Goal: Use online tool/utility: Utilize a website feature to perform a specific function

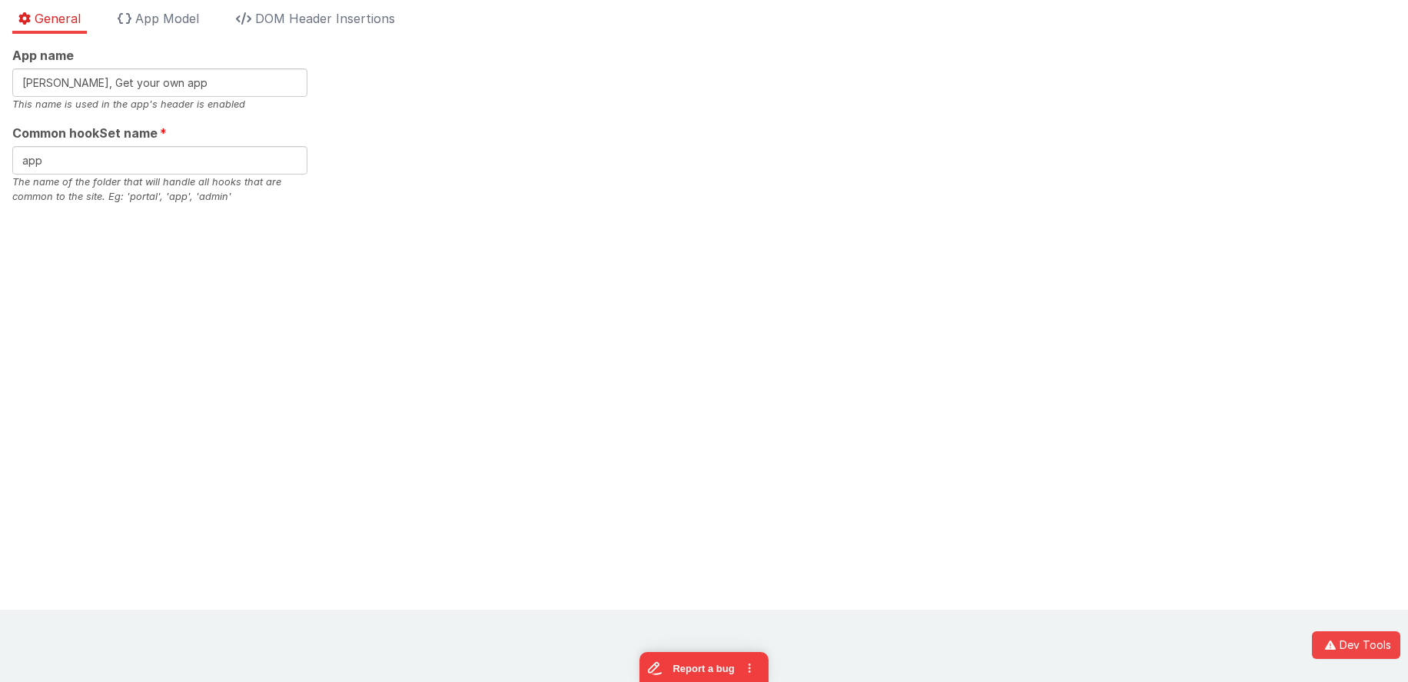
click at [574, 55] on div "App name [PERSON_NAME], Get your own app This name is used in the app's header …" at bounding box center [704, 125] width 1384 height 158
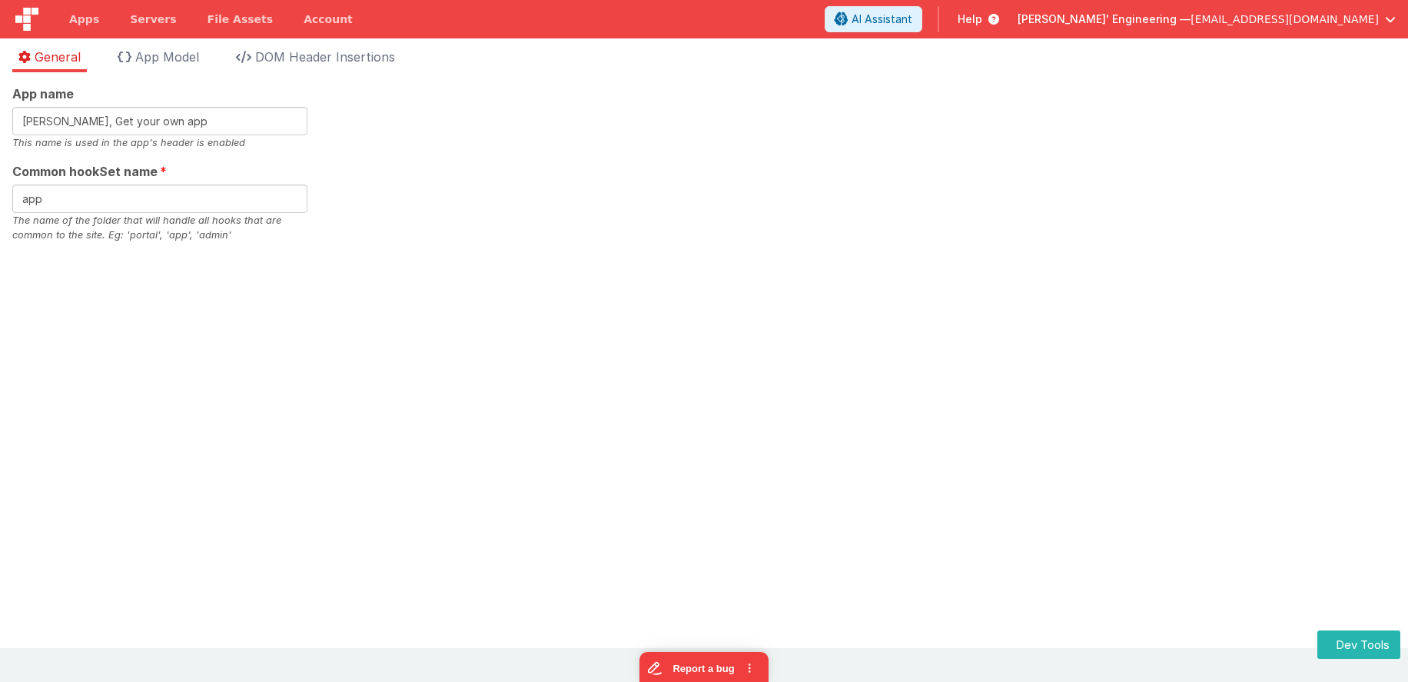
click at [647, 123] on div "App name Charles GUI, Get your own app This name is used in the app's header is…" at bounding box center [704, 164] width 1384 height 158
click at [308, 19] on link "Account" at bounding box center [328, 19] width 80 height 38
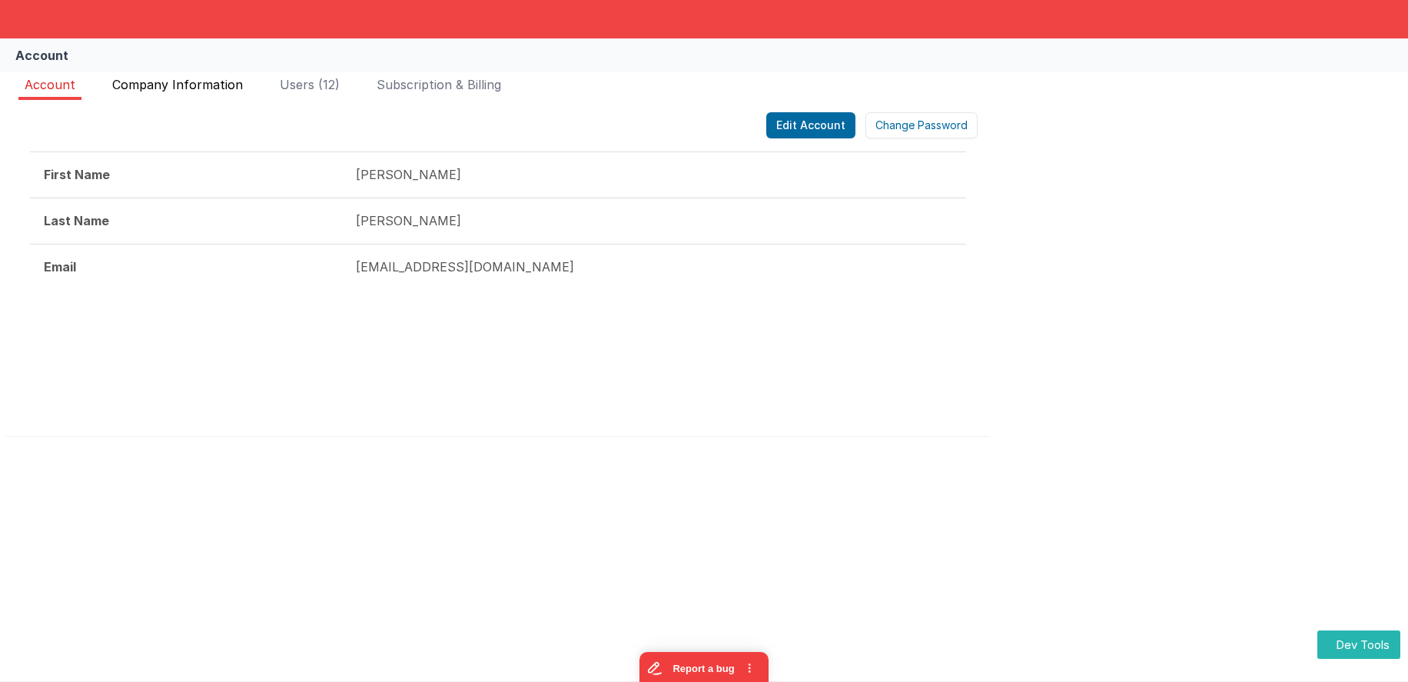
drag, startPoint x: 163, startPoint y: 86, endPoint x: 209, endPoint y: 84, distance: 46.2
click at [171, 85] on span "Company Information" at bounding box center [177, 84] width 131 height 15
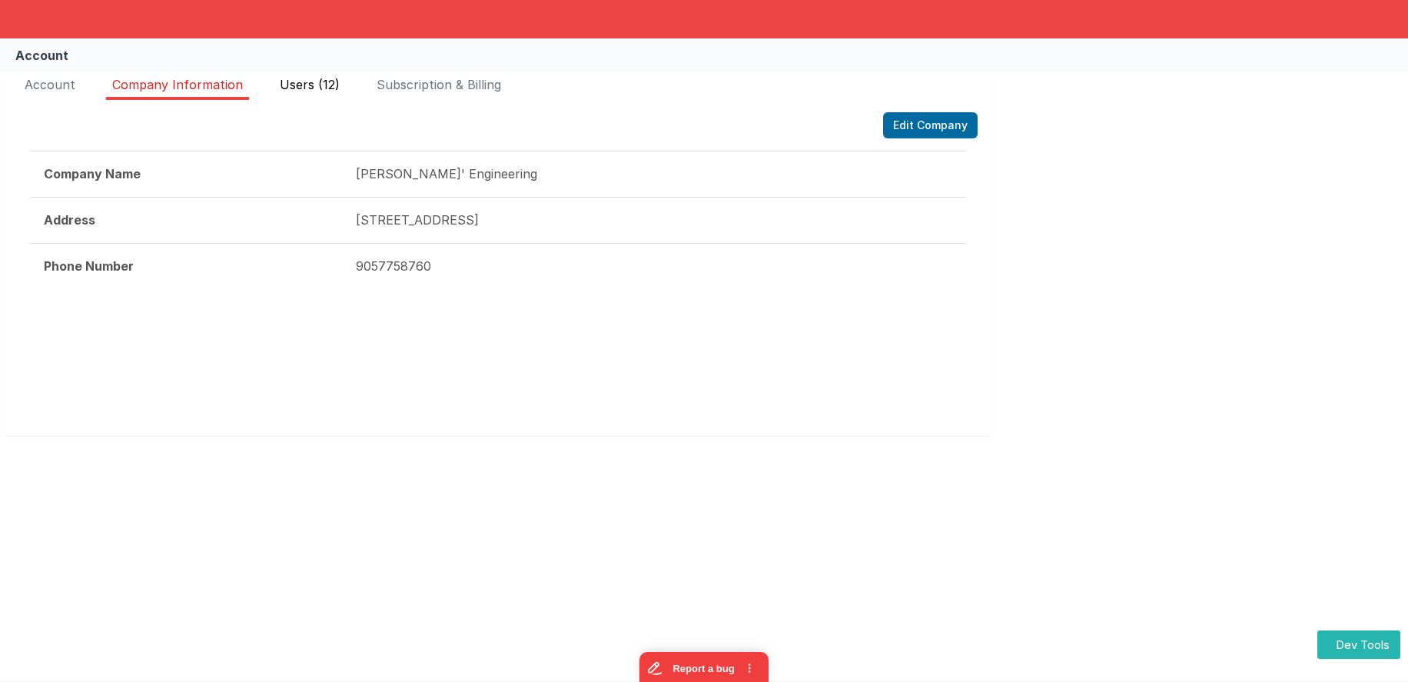
click at [294, 81] on span "Users (12)" at bounding box center [310, 84] width 60 height 15
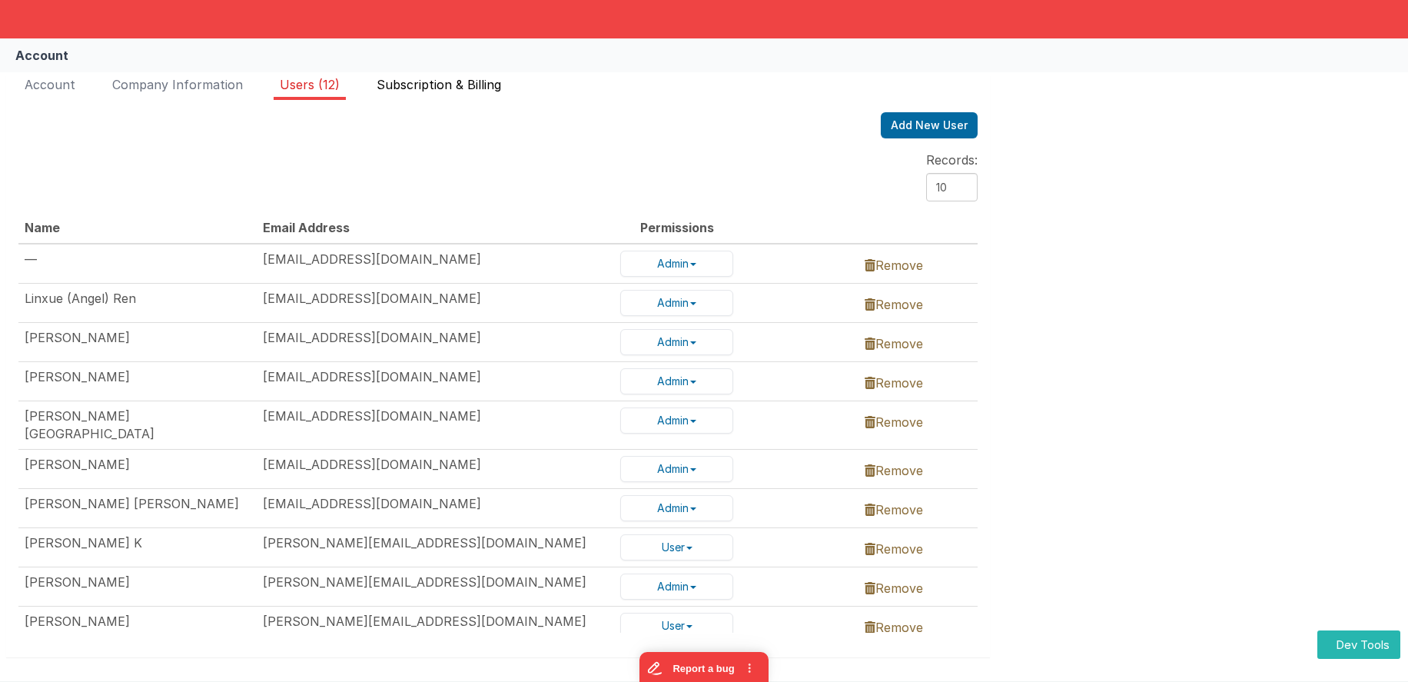
click at [421, 84] on span "Subscription & Billing" at bounding box center [439, 84] width 125 height 15
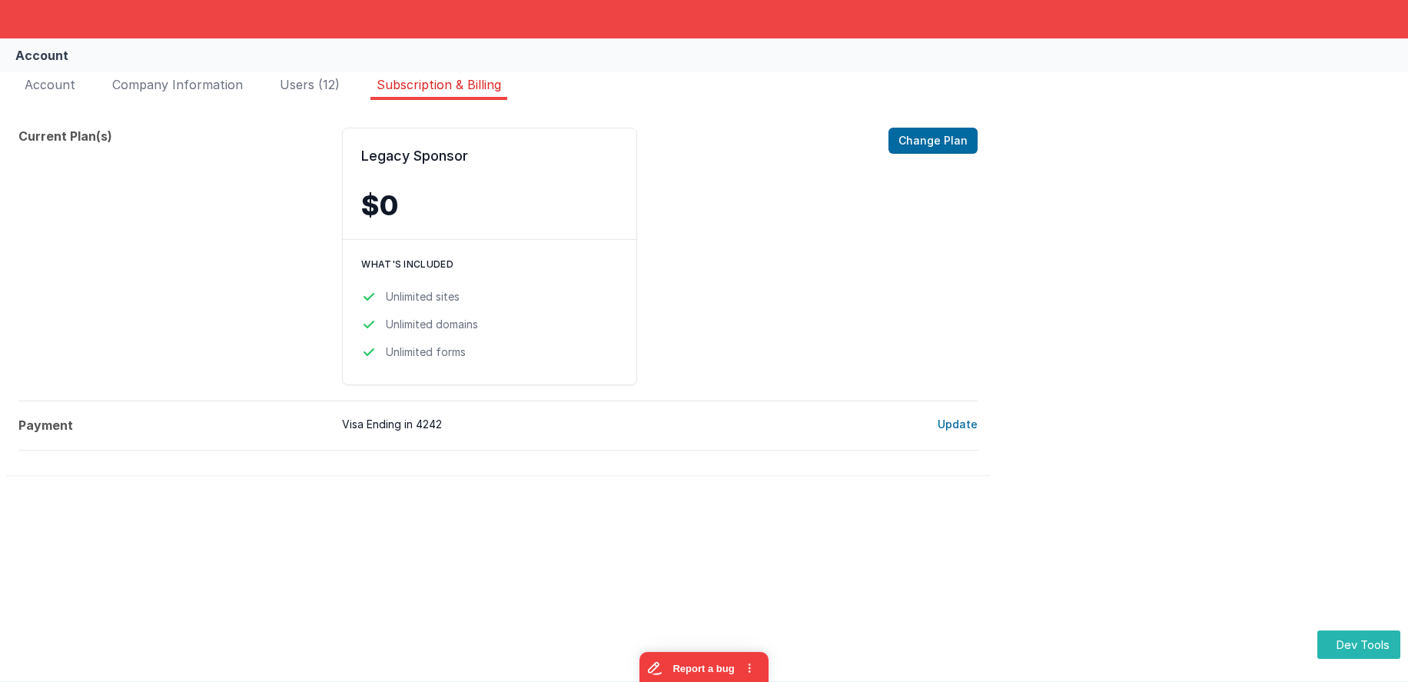
drag, startPoint x: 287, startPoint y: 85, endPoint x: 567, endPoint y: 81, distance: 279.9
click at [287, 85] on span "Users (12)" at bounding box center [310, 84] width 60 height 15
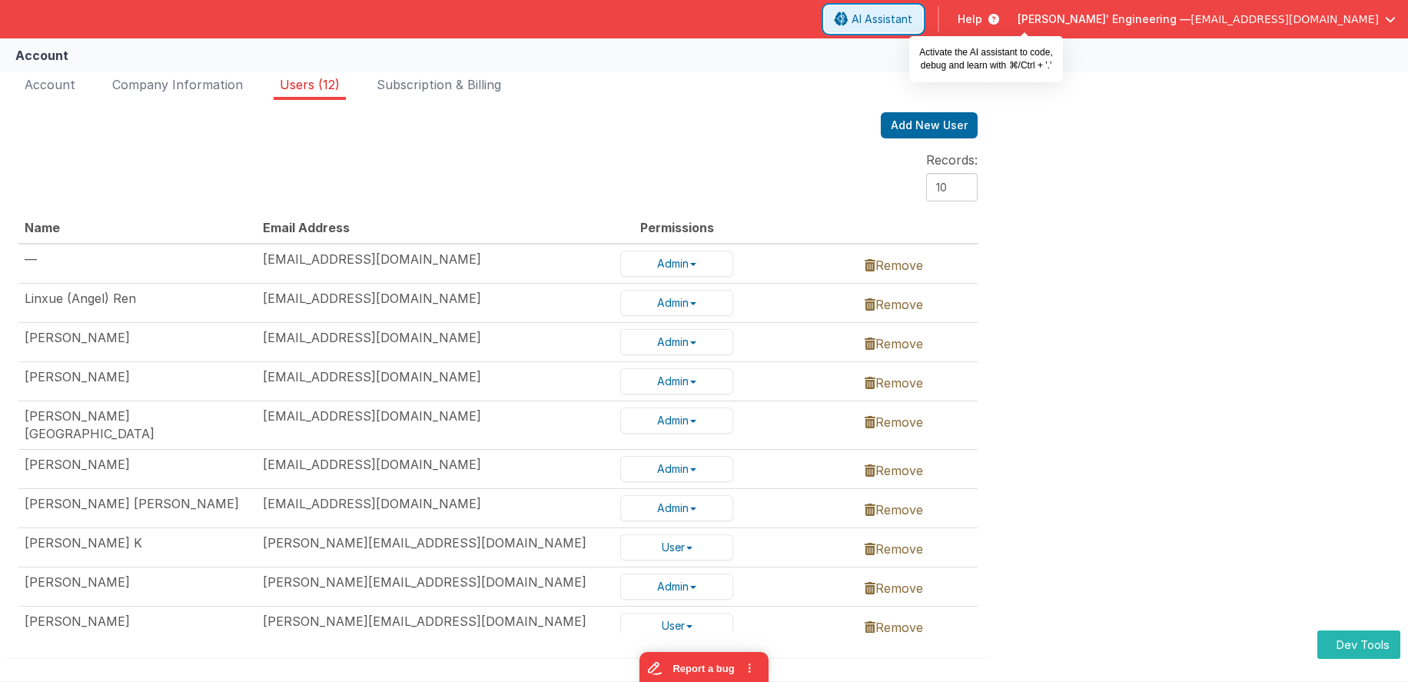
click at [913, 23] on span "AI Assistant" at bounding box center [882, 19] width 61 height 15
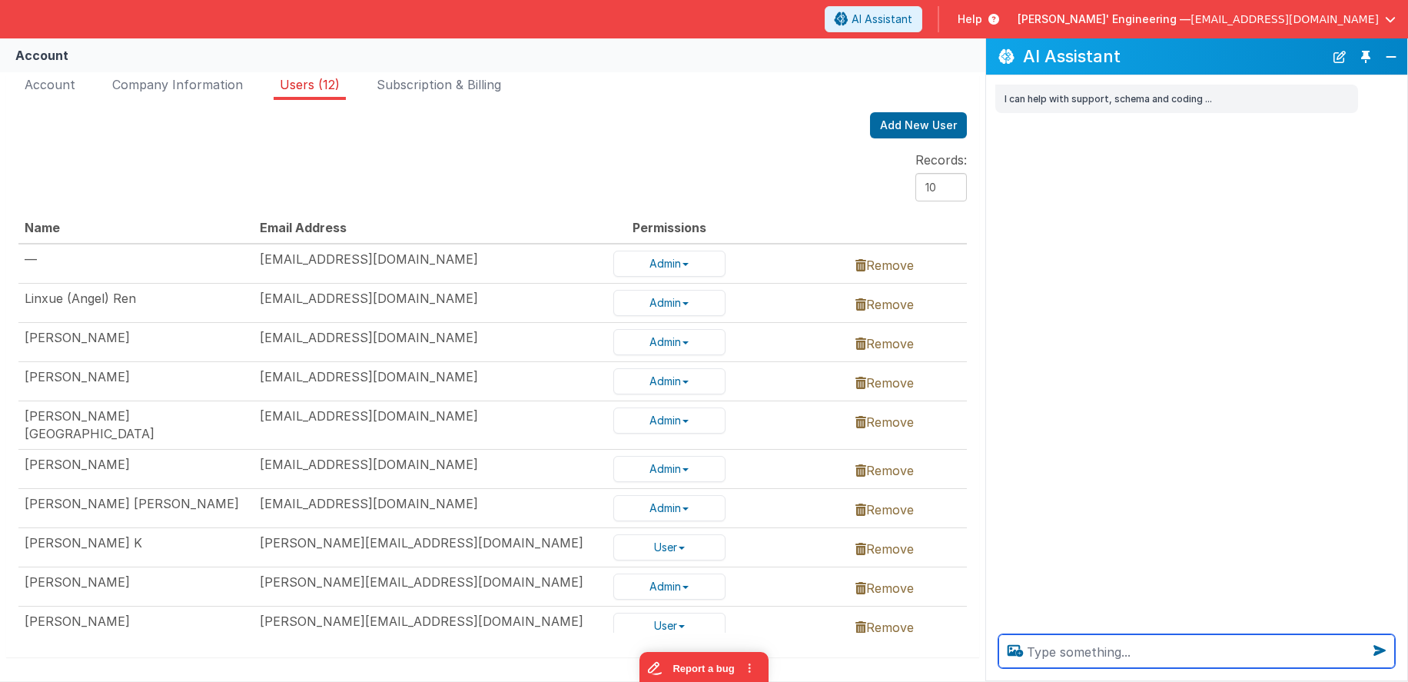
click at [1068, 663] on textarea at bounding box center [1197, 651] width 397 height 34
click at [1081, 659] on textarea "test" at bounding box center [1197, 651] width 397 height 34
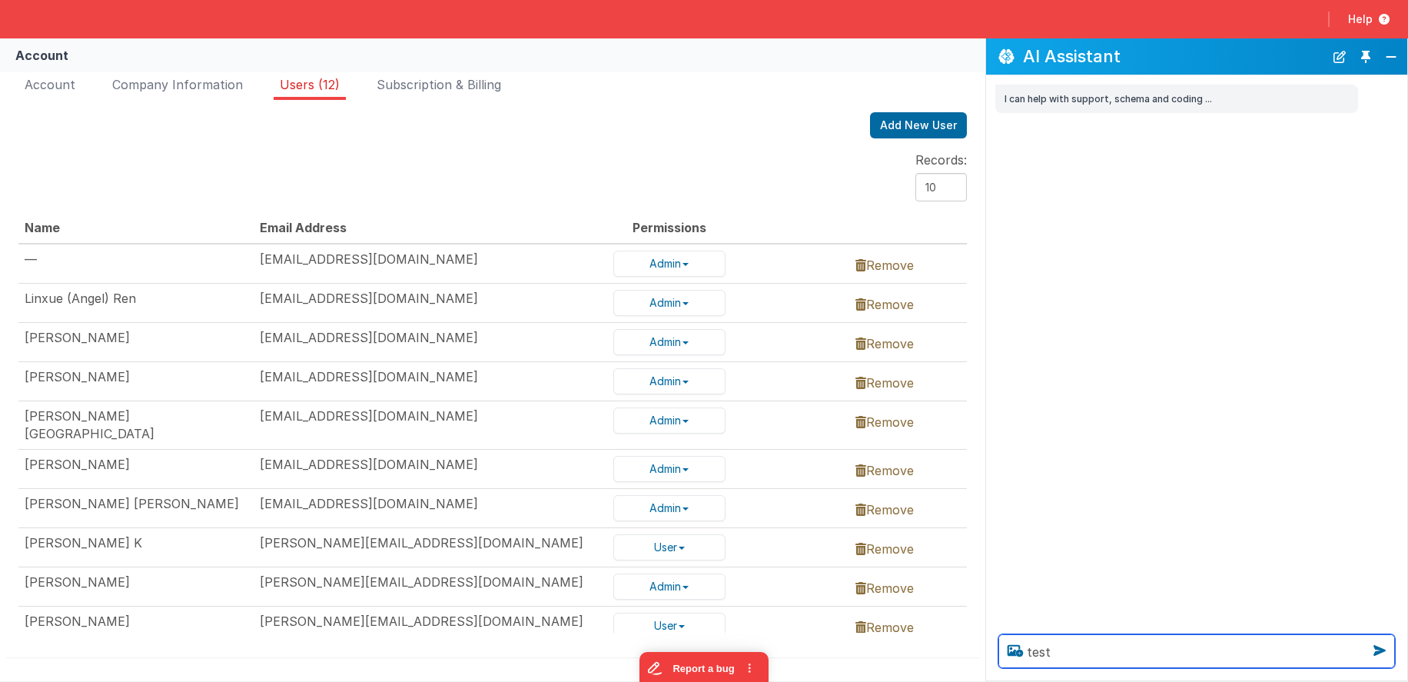
click at [1097, 654] on textarea "test" at bounding box center [1197, 651] width 397 height 34
type textarea "test ddfdfadf"
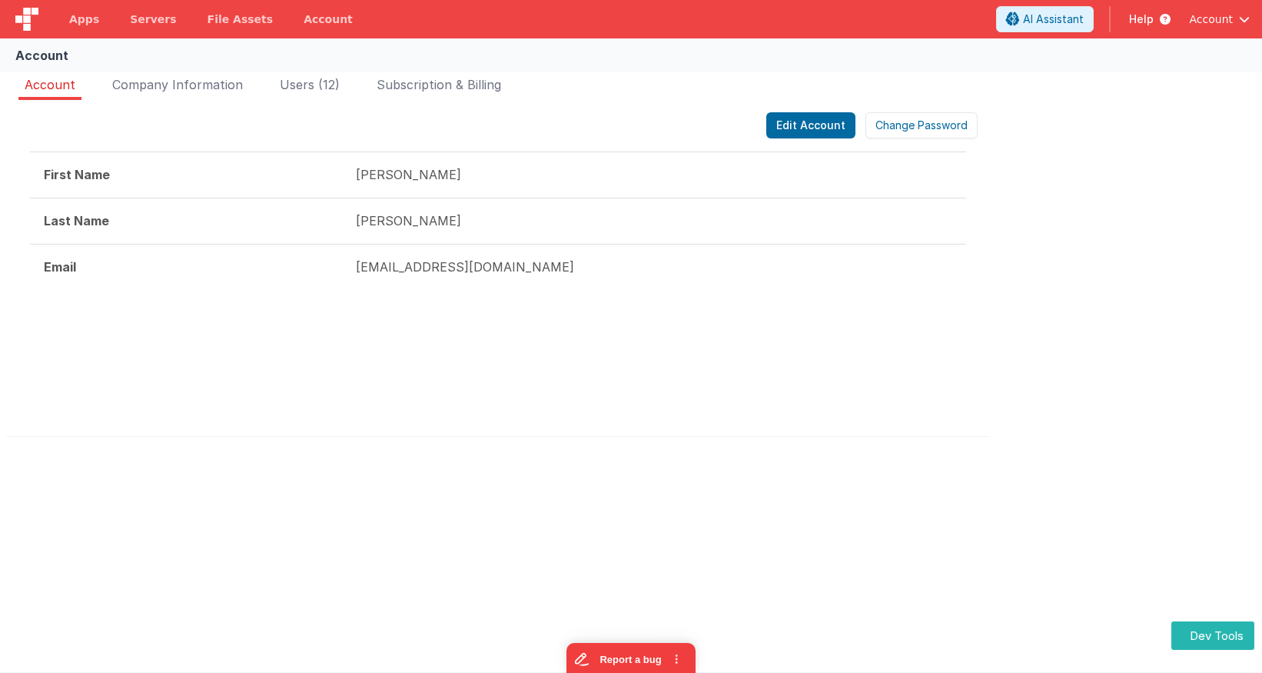
click at [1152, 22] on span "Help" at bounding box center [1141, 19] width 25 height 15
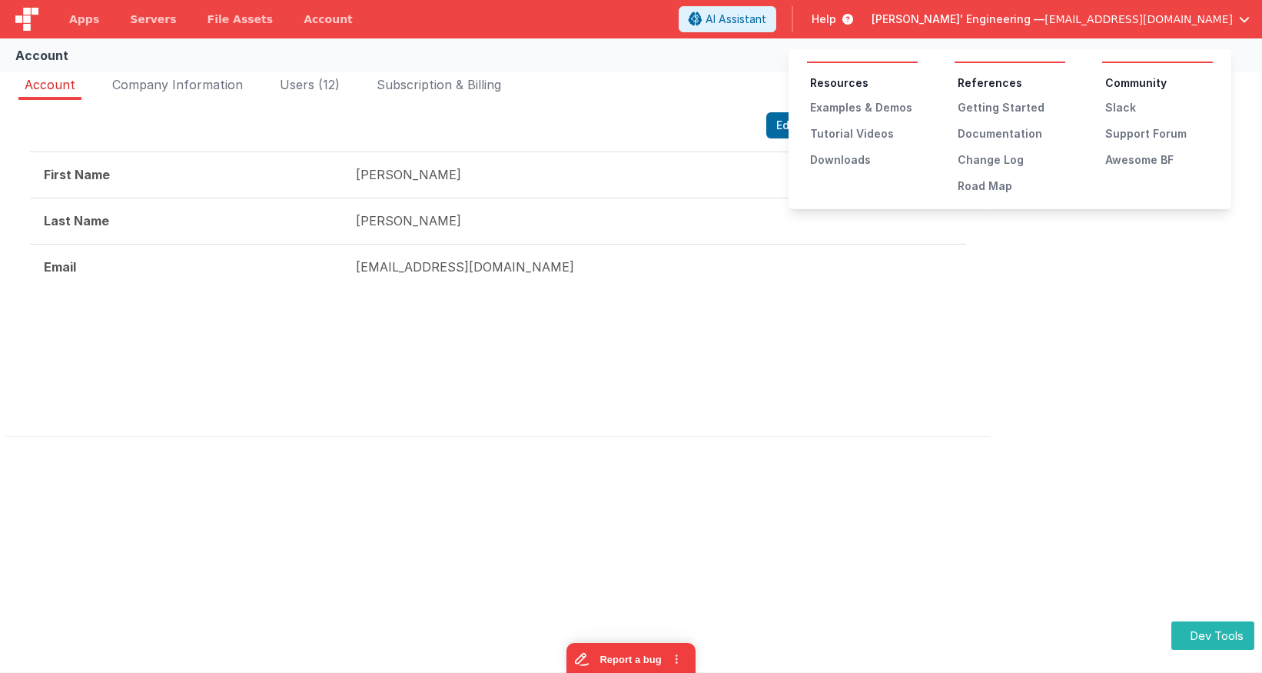
click at [699, 49] on button at bounding box center [631, 336] width 1262 height 673
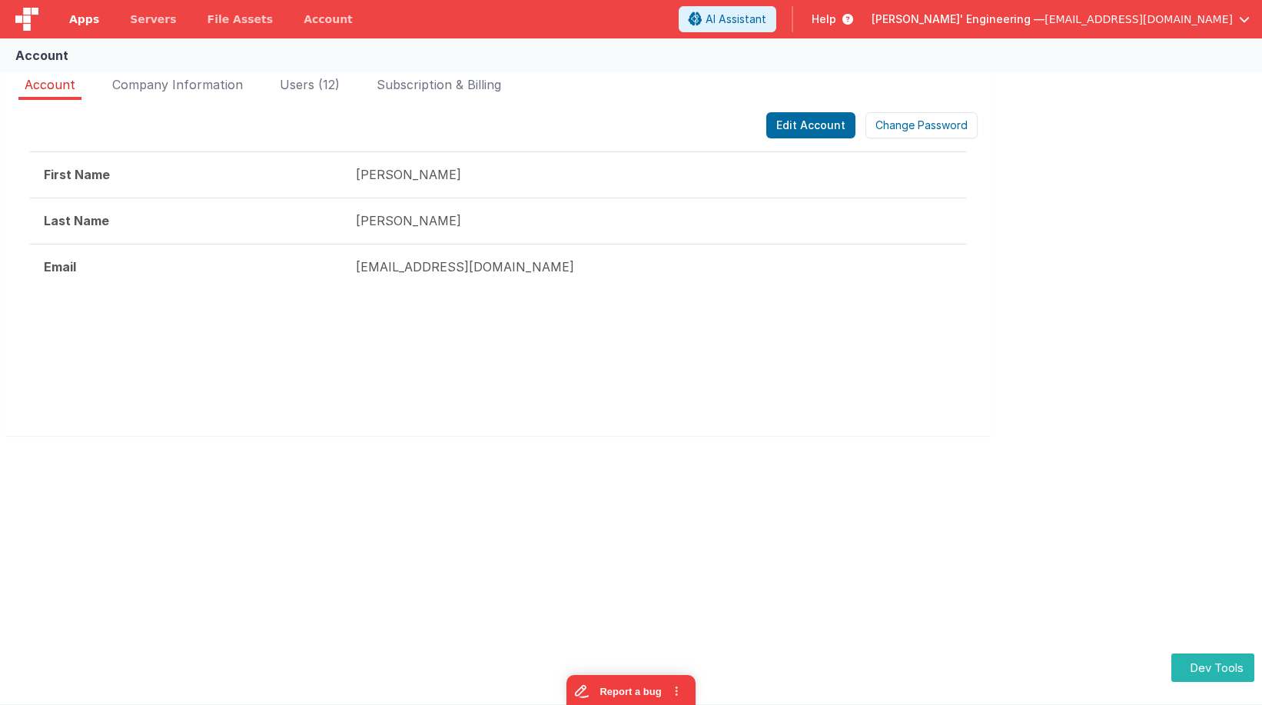
click at [83, 22] on span "Apps" at bounding box center [84, 19] width 30 height 15
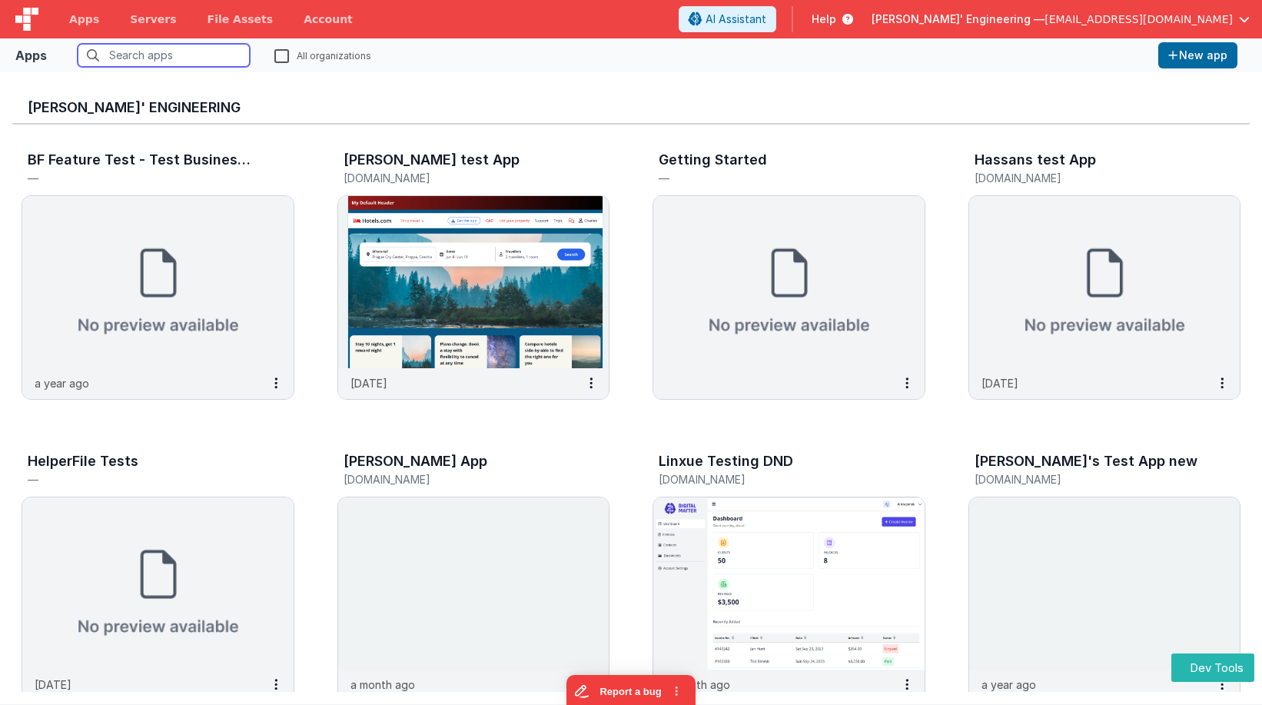
click at [222, 50] on input "text" at bounding box center [164, 55] width 172 height 23
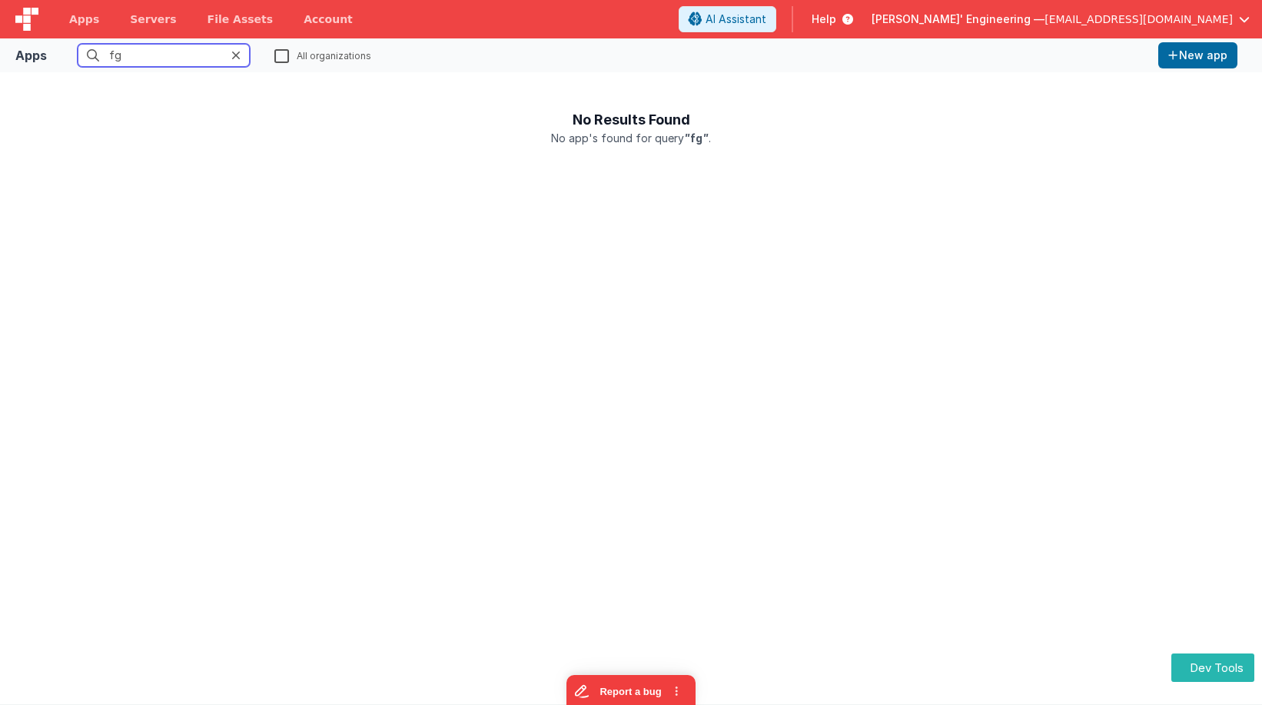
type input "fg"
drag, startPoint x: 239, startPoint y: 56, endPoint x: 221, endPoint y: 15, distance: 44.7
click at [239, 56] on icon at bounding box center [235, 55] width 9 height 12
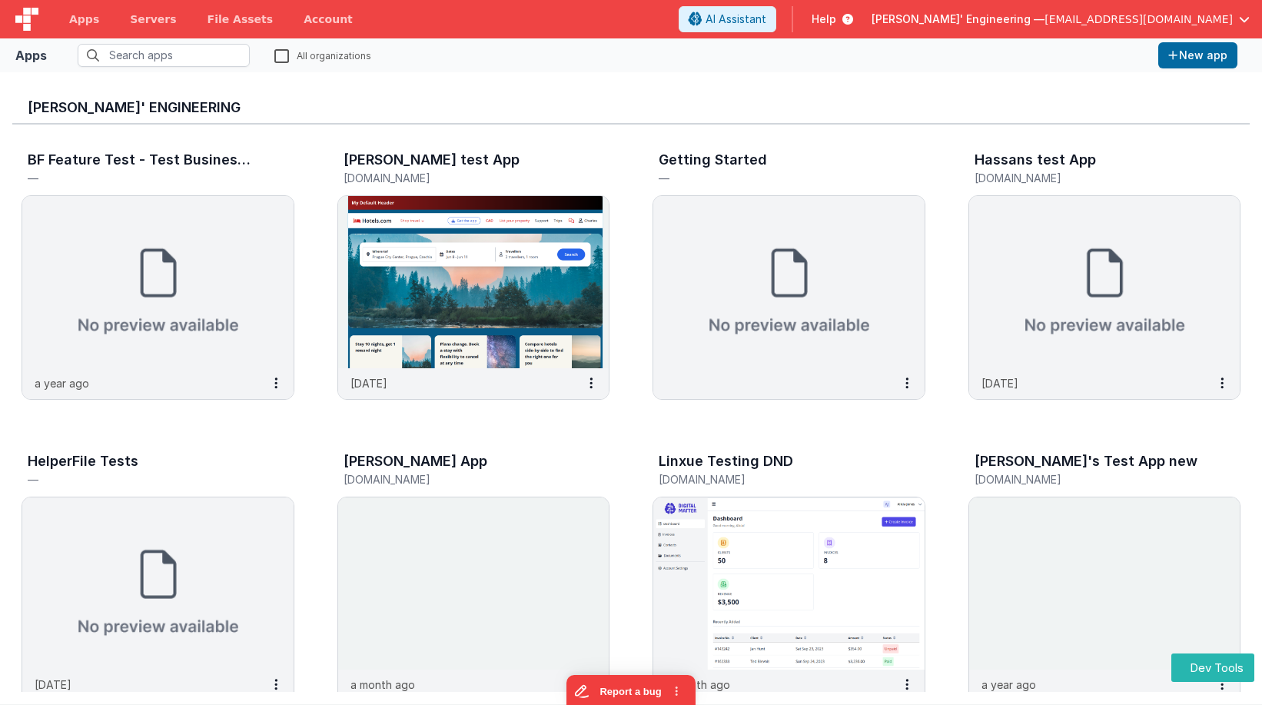
click at [524, 59] on fieldset "All organizations" at bounding box center [602, 55] width 1099 height 23
click at [853, 25] on icon at bounding box center [844, 19] width 17 height 15
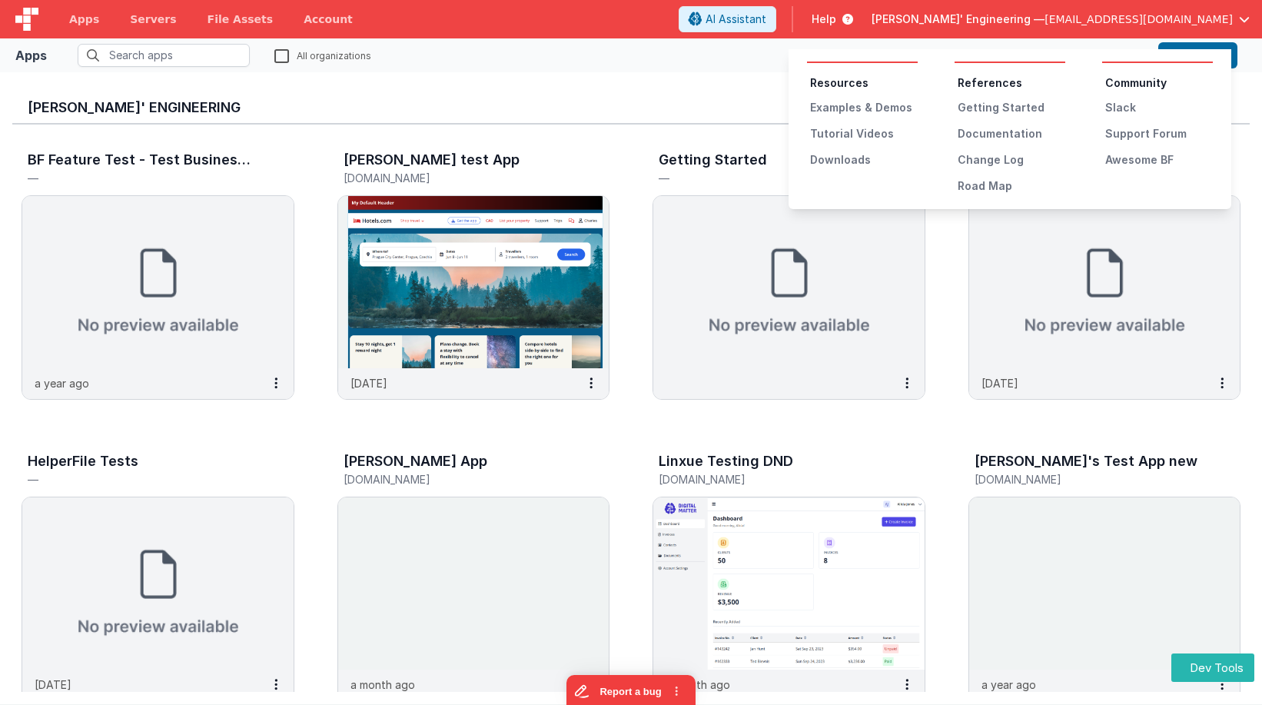
click at [995, 19] on button at bounding box center [631, 352] width 1262 height 705
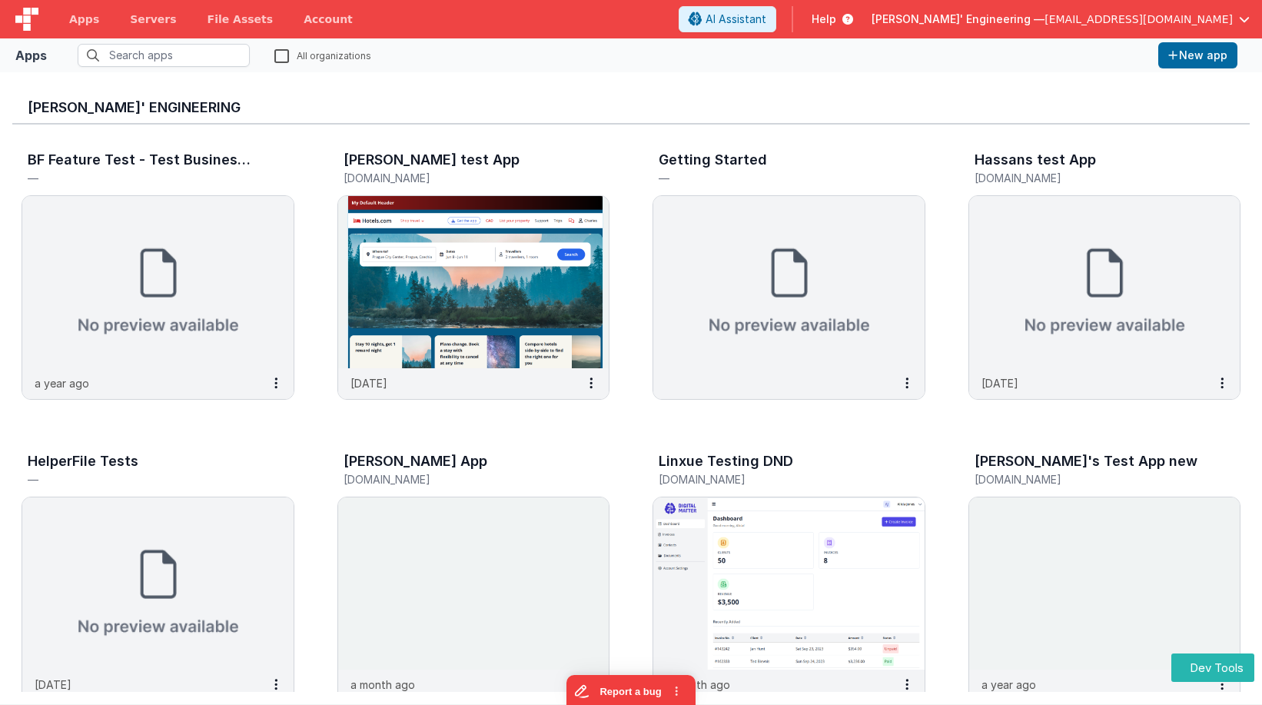
click at [1045, 19] on span "Delfs' Engineering —" at bounding box center [958, 19] width 173 height 15
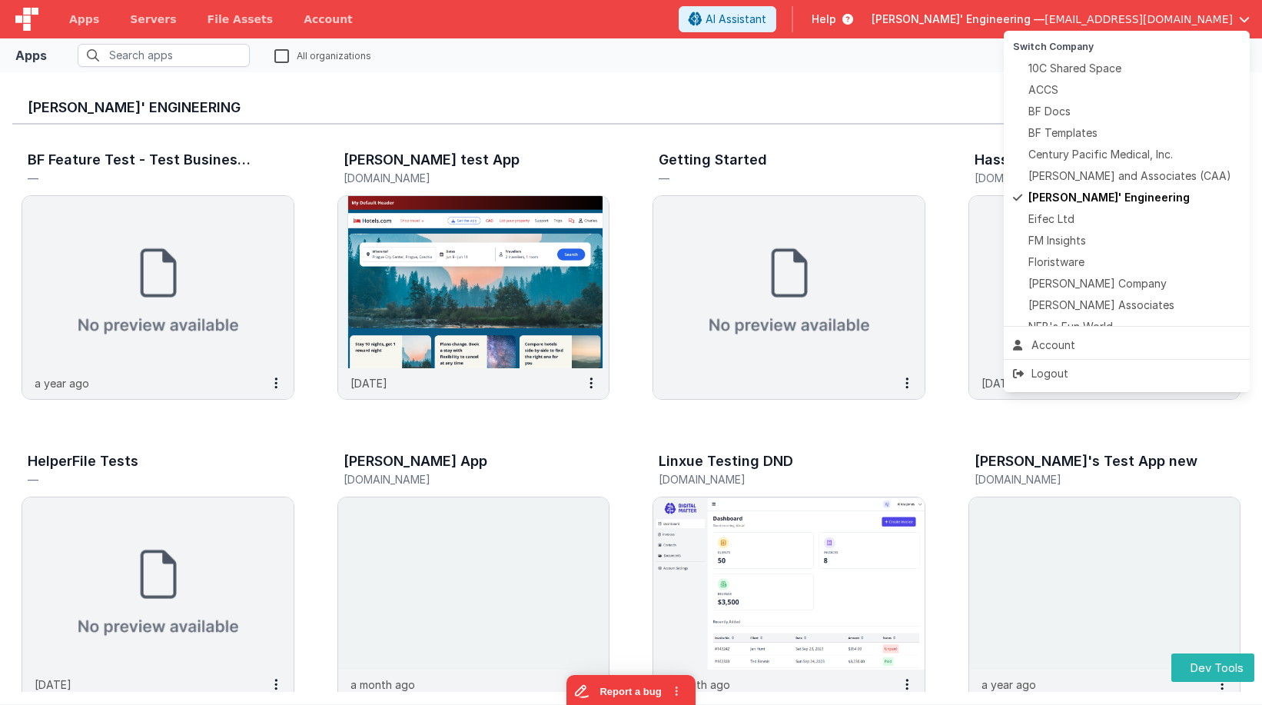
drag, startPoint x: 748, startPoint y: 46, endPoint x: 473, endPoint y: 26, distance: 276.0
click at [748, 46] on button at bounding box center [631, 352] width 1262 height 705
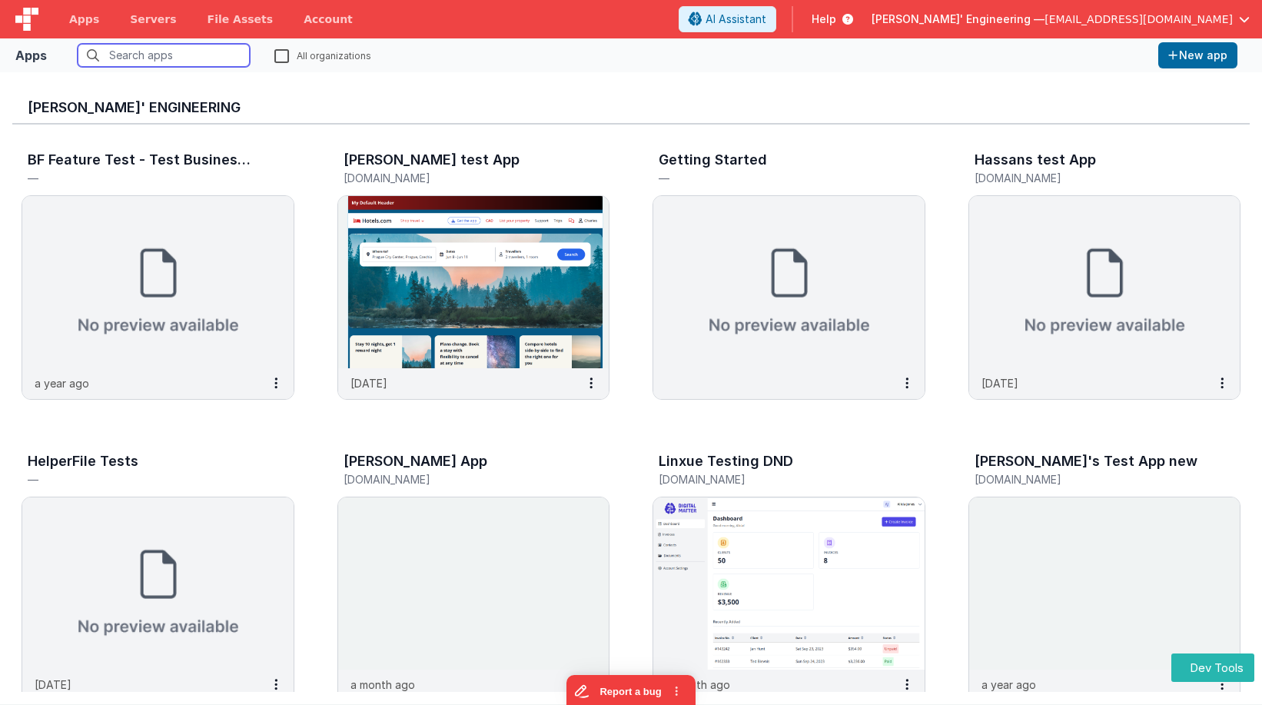
click at [187, 56] on input "text" at bounding box center [164, 55] width 172 height 23
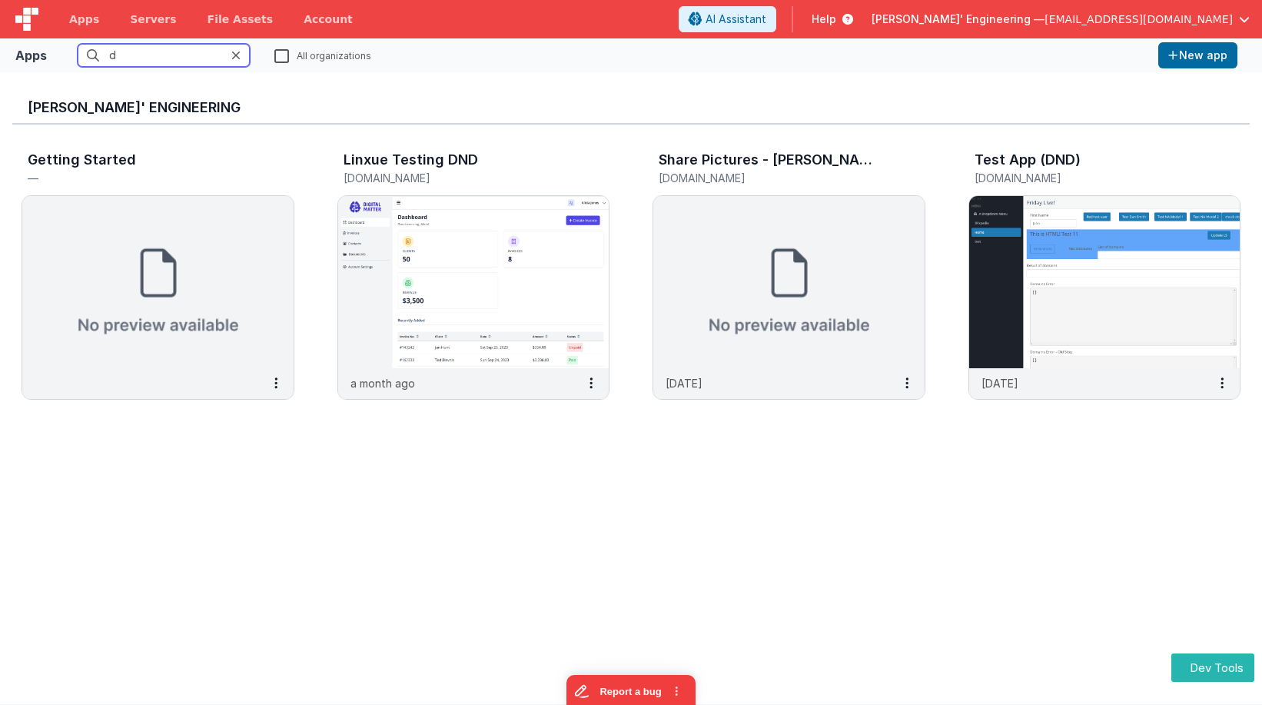
type input "d"
click at [79, 24] on span "Apps" at bounding box center [84, 19] width 30 height 15
click at [80, 19] on span "Apps" at bounding box center [84, 19] width 30 height 15
click at [130, 18] on span "Servers" at bounding box center [153, 19] width 46 height 15
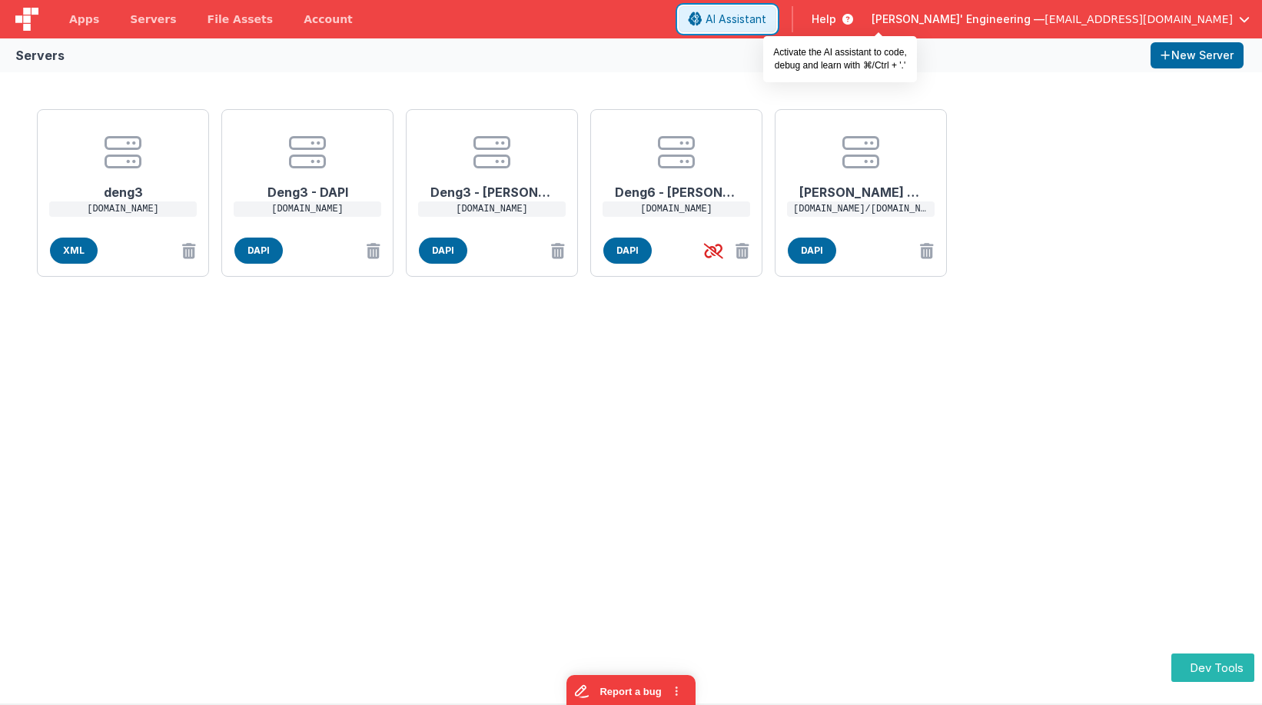
click at [767, 25] on span "AI Assistant" at bounding box center [736, 19] width 61 height 15
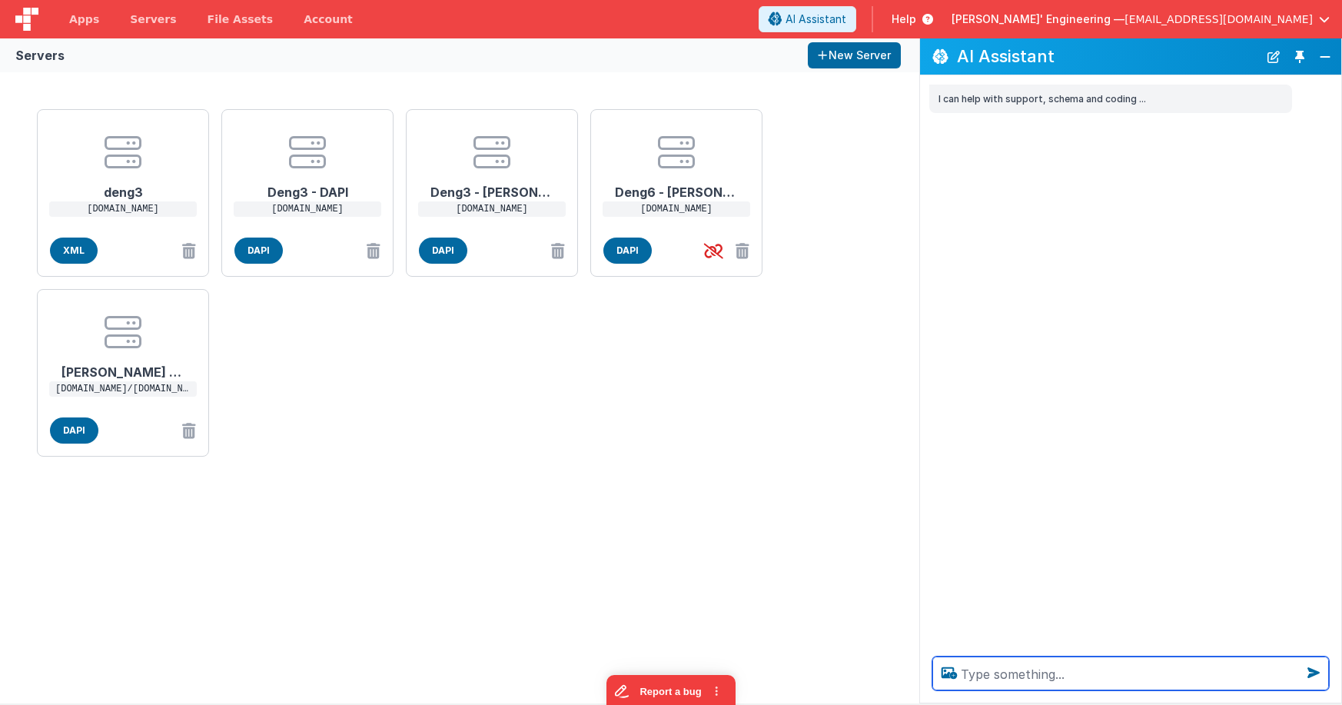
click at [1083, 670] on textarea at bounding box center [1131, 674] width 397 height 34
type textarea "call hello world"
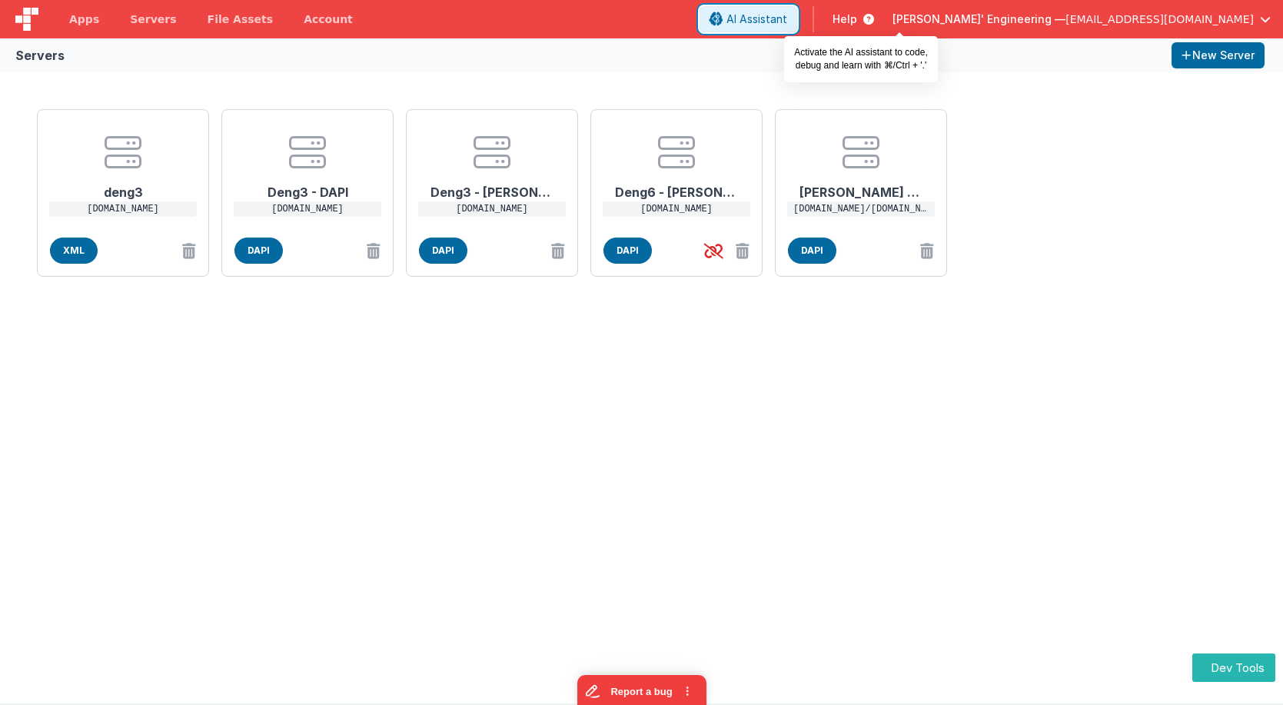
click at [787, 21] on span "AI Assistant" at bounding box center [757, 19] width 61 height 15
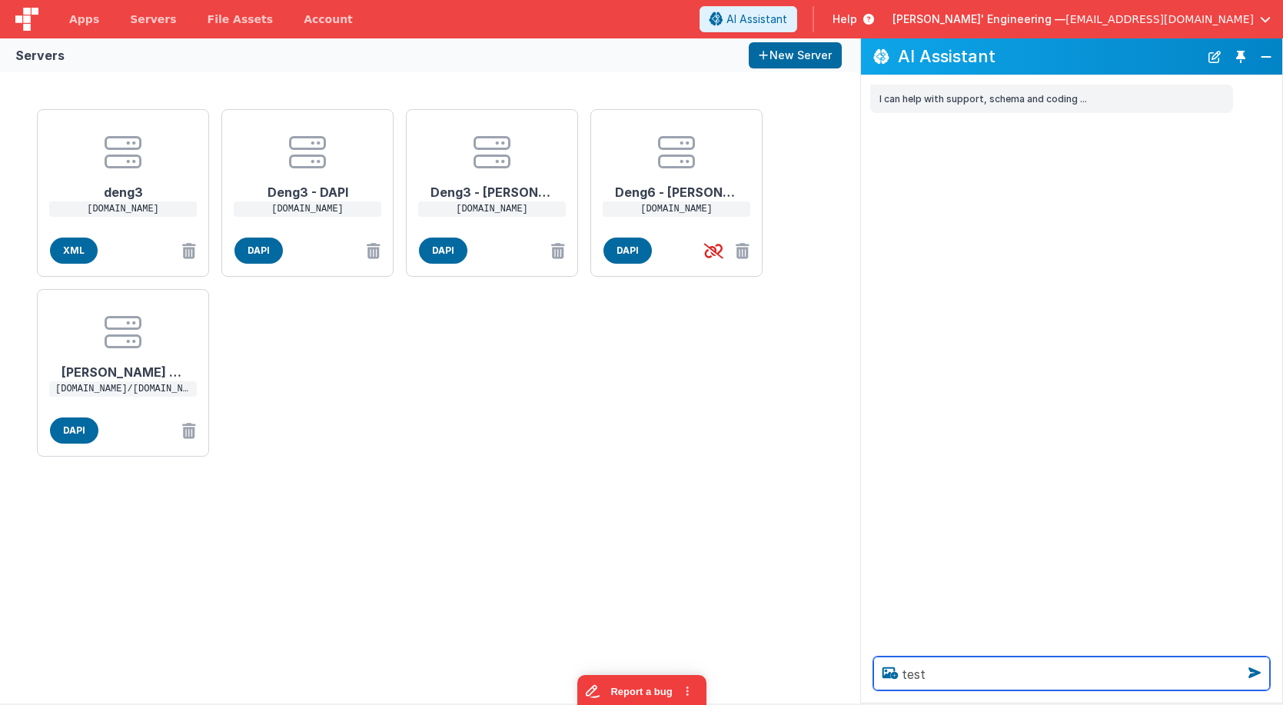
type textarea "test"
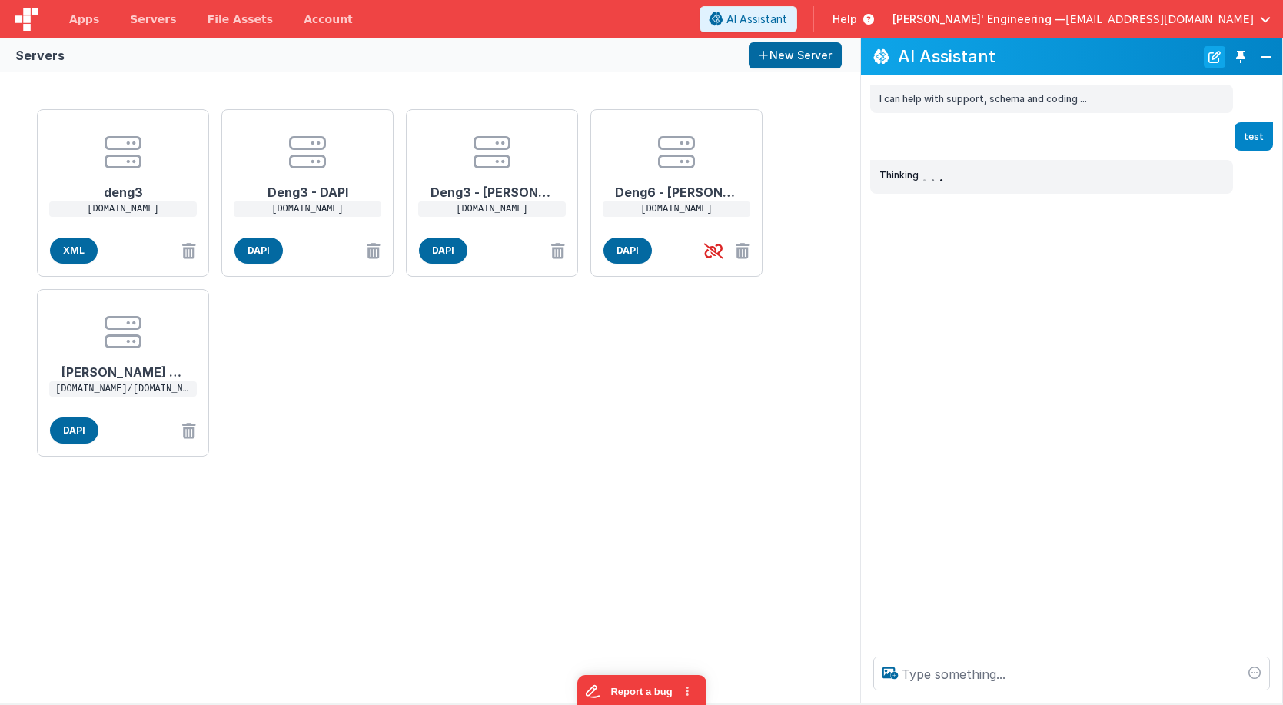
click at [1219, 55] on button "New Chat" at bounding box center [1215, 57] width 22 height 22
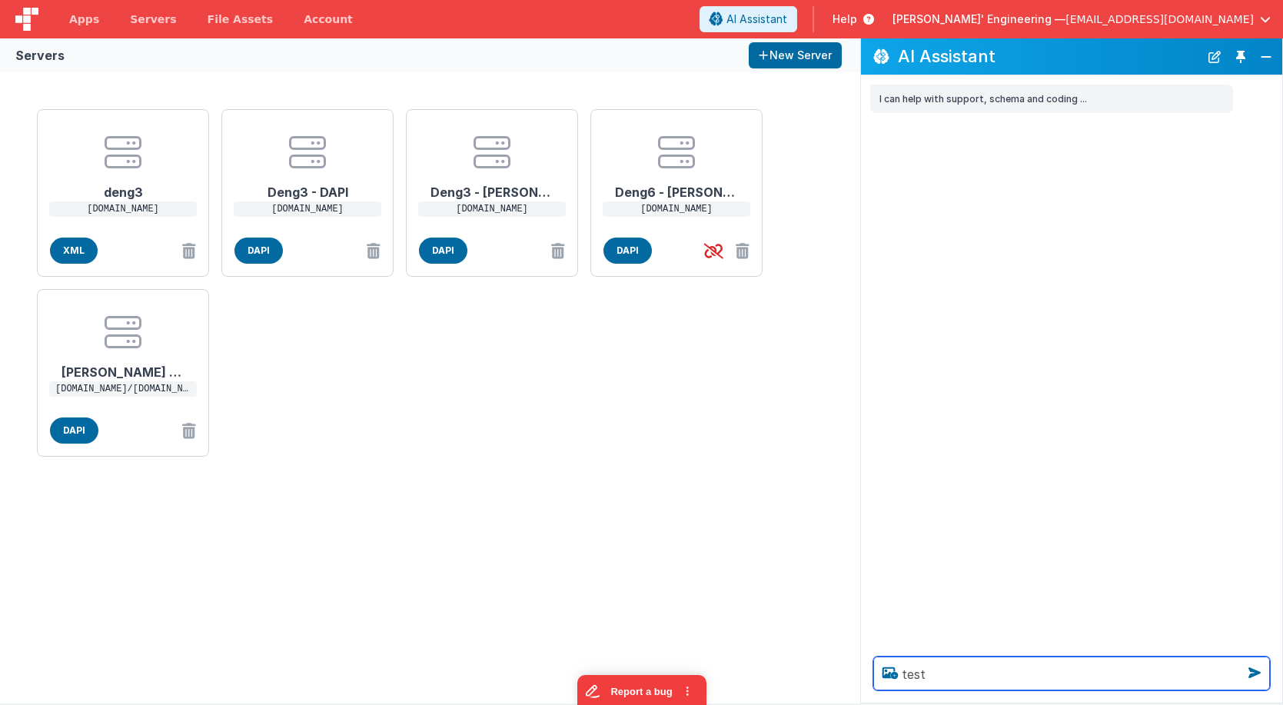
type textarea "test"
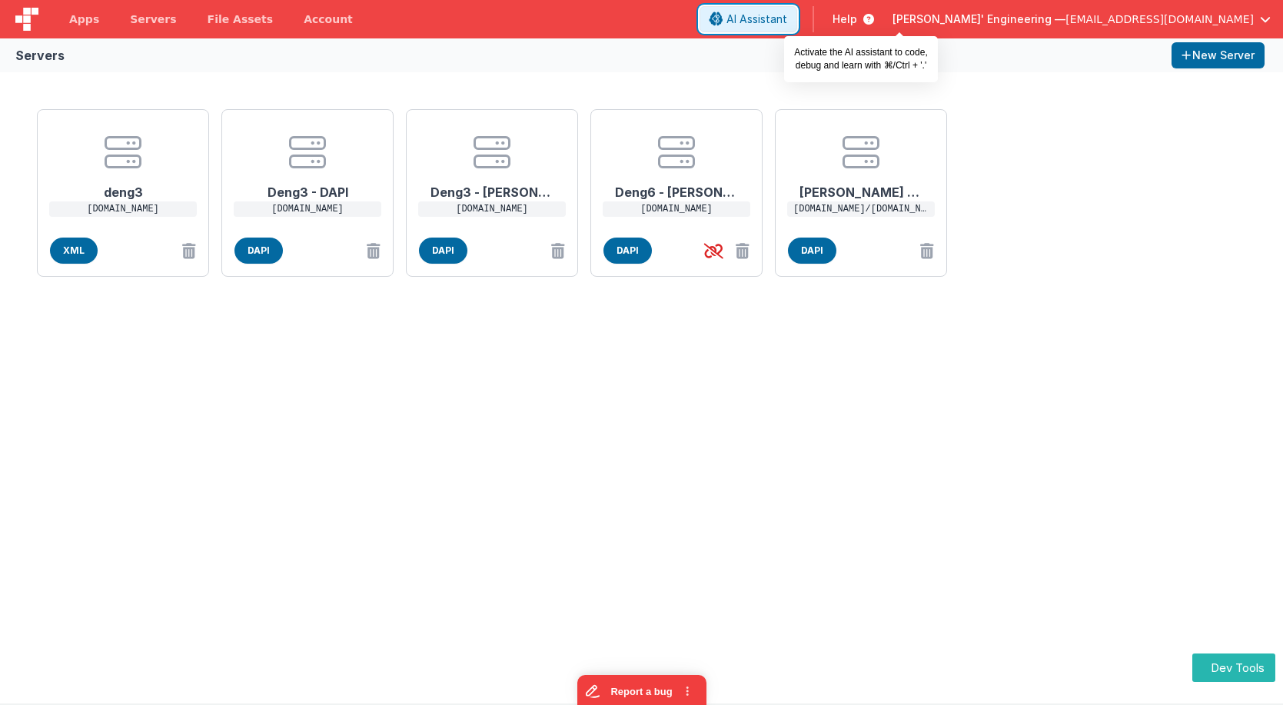
click at [797, 9] on button "AI Assistant" at bounding box center [749, 19] width 98 height 26
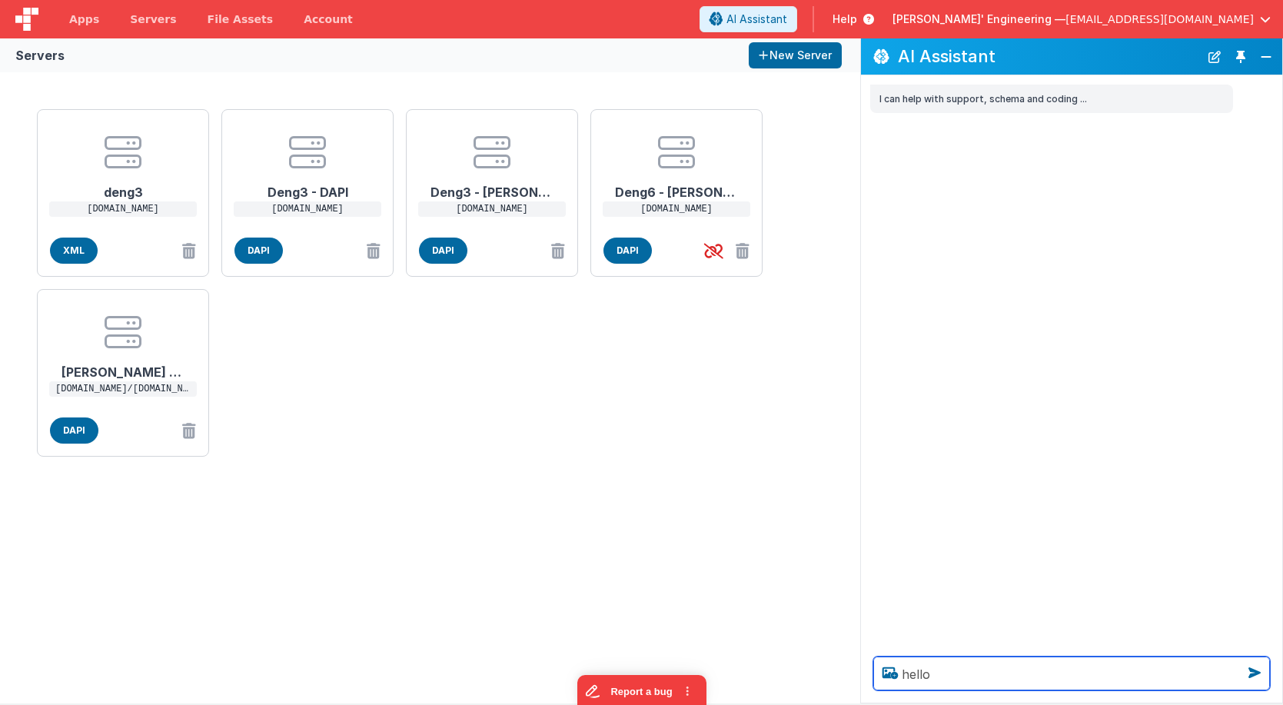
type textarea "hello"
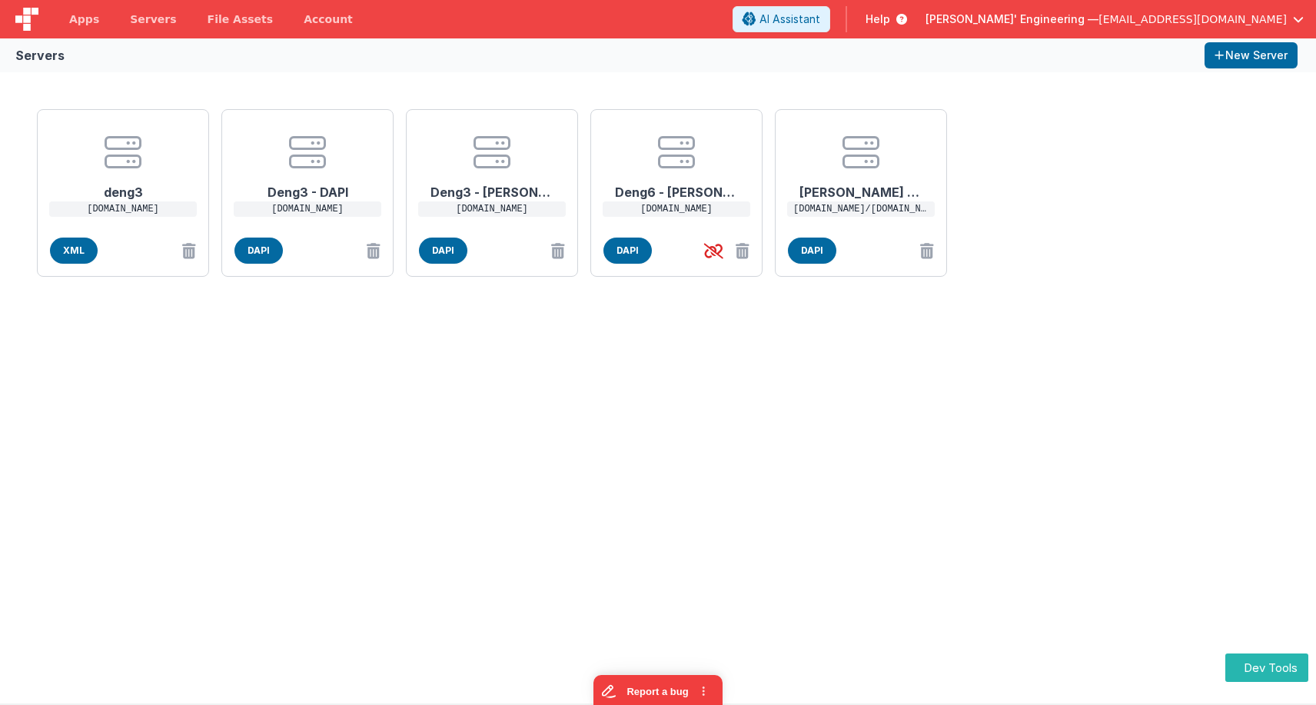
click at [592, 62] on div "Servers New Server" at bounding box center [658, 55] width 1316 height 34
click at [1065, 294] on div "deng3 [DOMAIN_NAME] XML Deng3 - DAPI [DOMAIN_NAME] DAPI Deng3 - [PERSON_NAME] […" at bounding box center [658, 387] width 1316 height 631
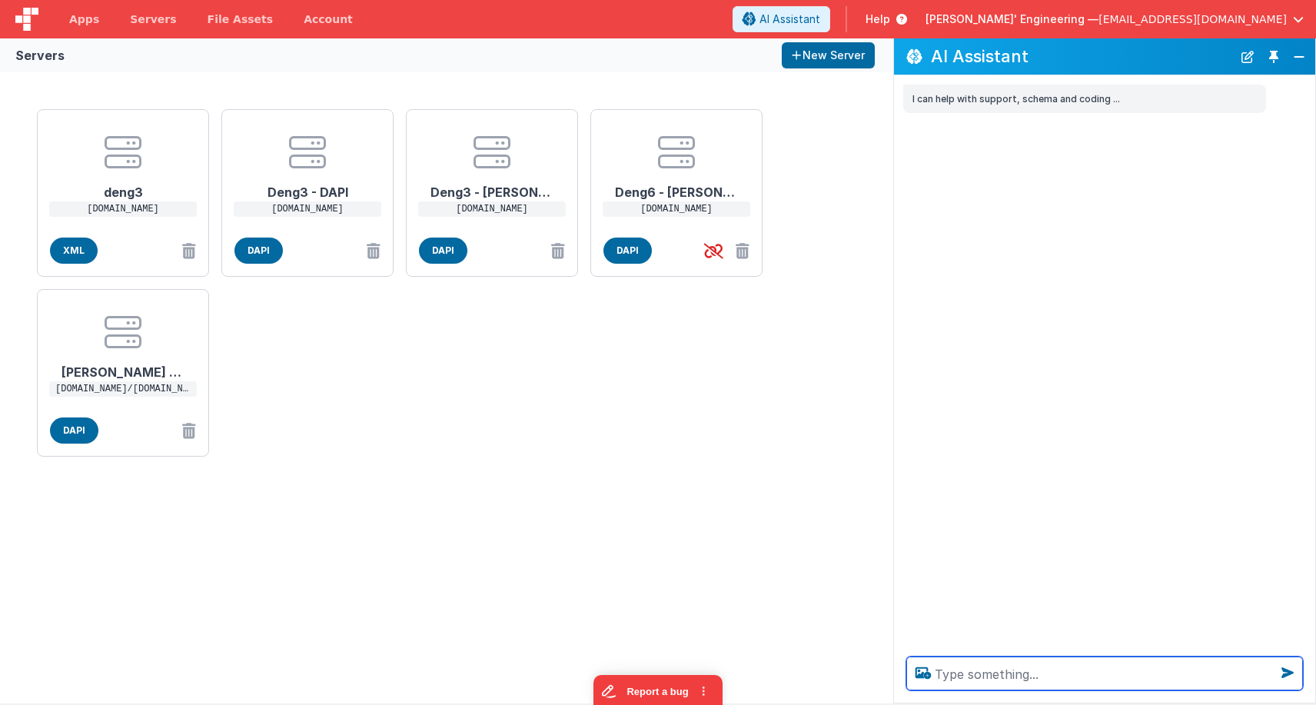
click at [994, 676] on textarea at bounding box center [1104, 674] width 397 height 34
drag, startPoint x: 1071, startPoint y: 677, endPoint x: 1082, endPoint y: 674, distance: 11.0
click at [1071, 677] on textarea "test" at bounding box center [1104, 674] width 397 height 34
type textarea "test"
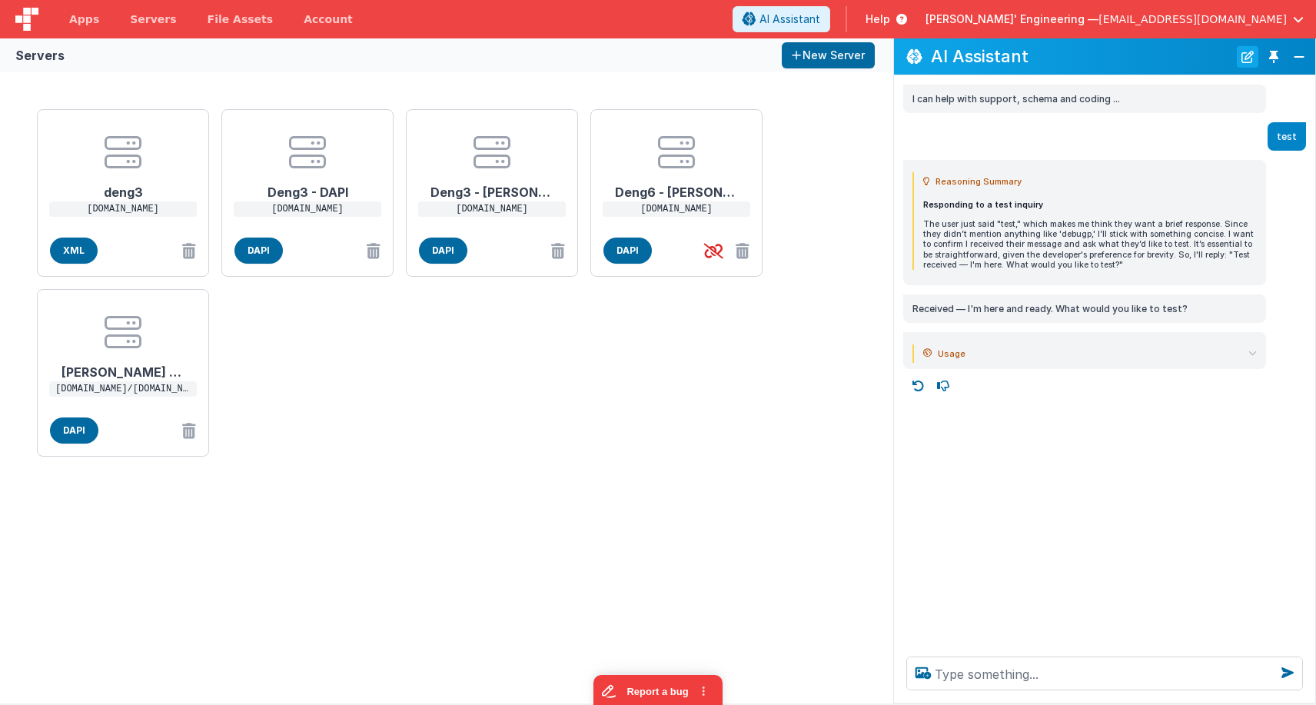
click at [1248, 60] on button "New Chat" at bounding box center [1248, 57] width 22 height 22
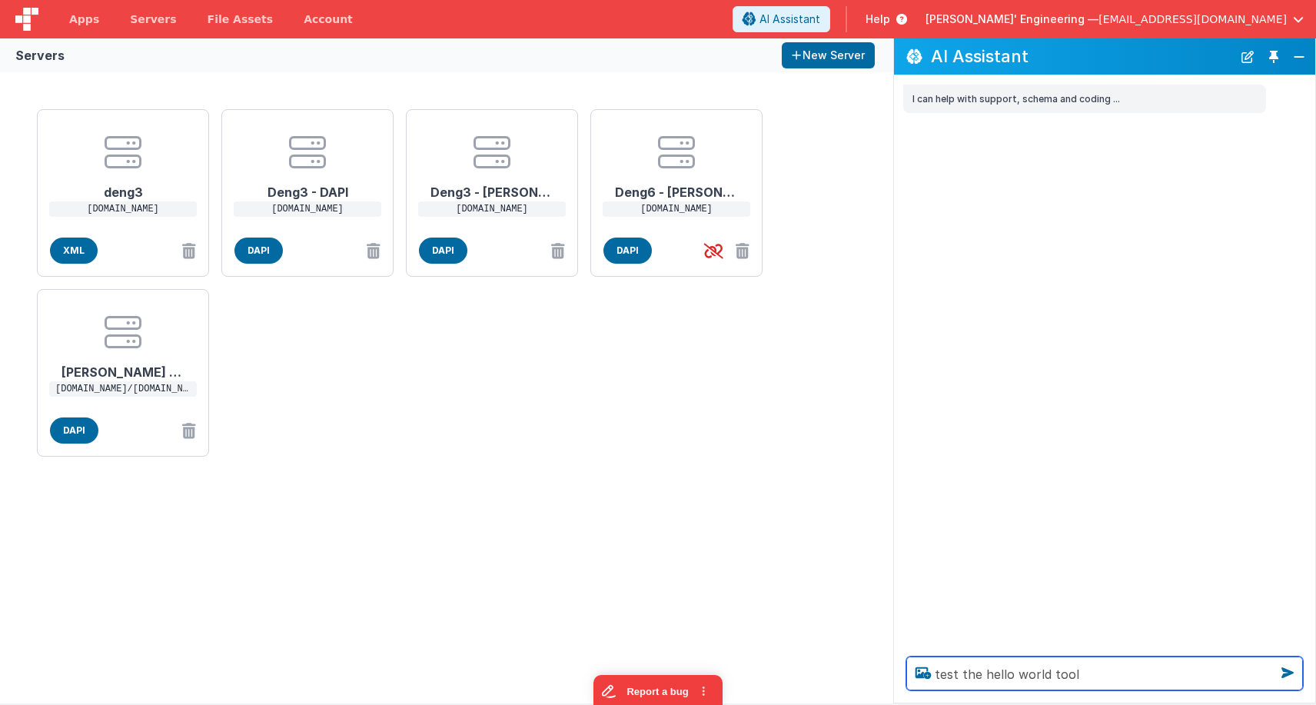
type textarea "test the hello world tool"
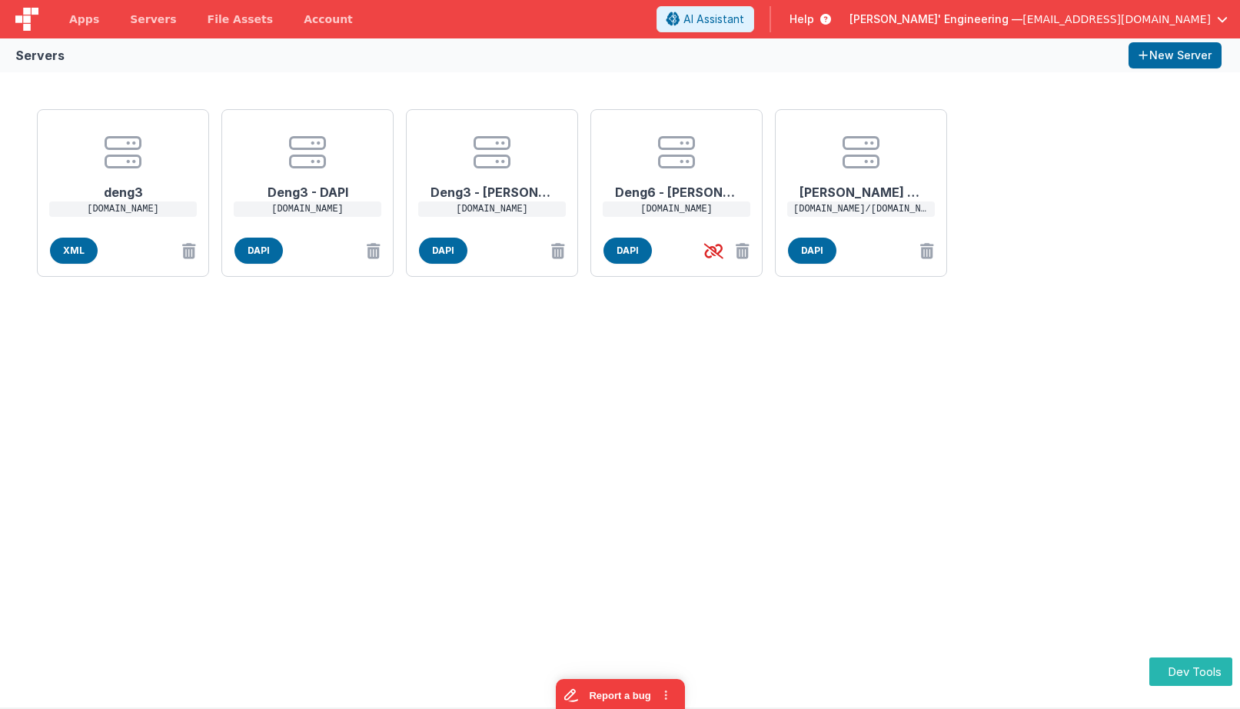
click at [1008, 169] on div "deng3 [DOMAIN_NAME] XML Deng3 - DAPI [DOMAIN_NAME] DAPI Deng3 - [PERSON_NAME] […" at bounding box center [620, 193] width 1179 height 180
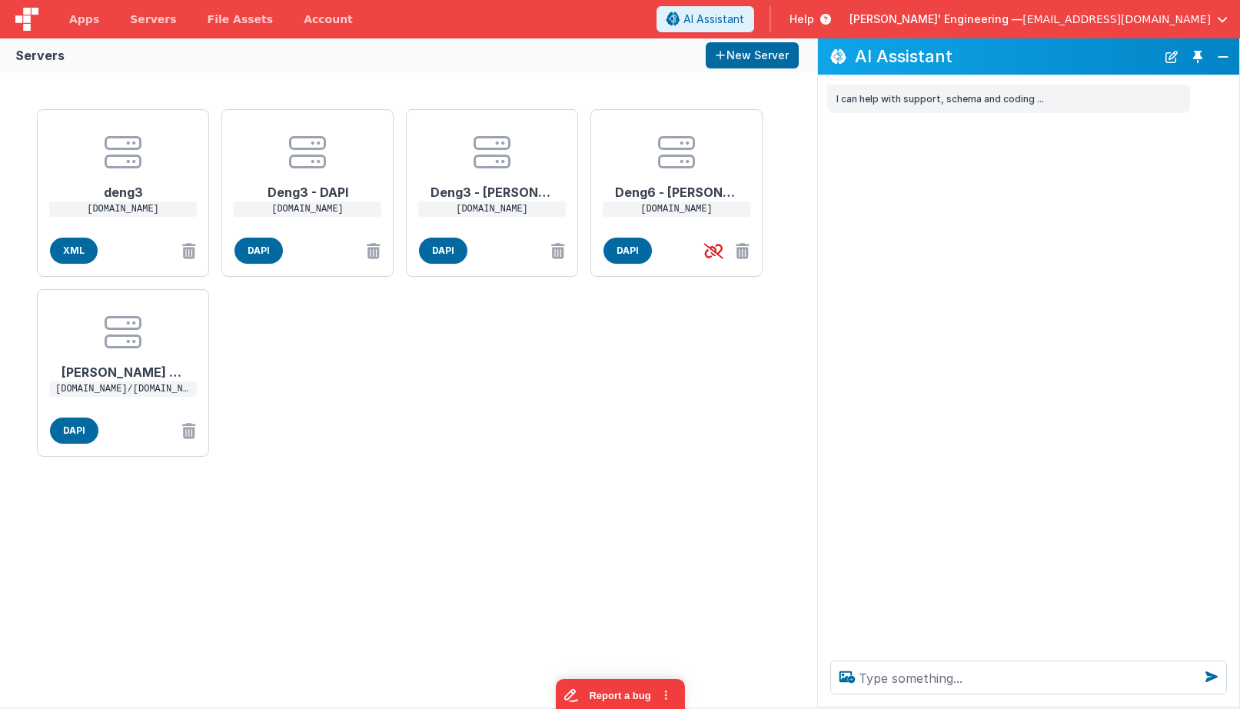
click at [4, 84] on div "deng3 [DOMAIN_NAME] XML Deng3 - DAPI [DOMAIN_NAME] DAPI Deng3 - [PERSON_NAME] […" at bounding box center [408, 389] width 817 height 635
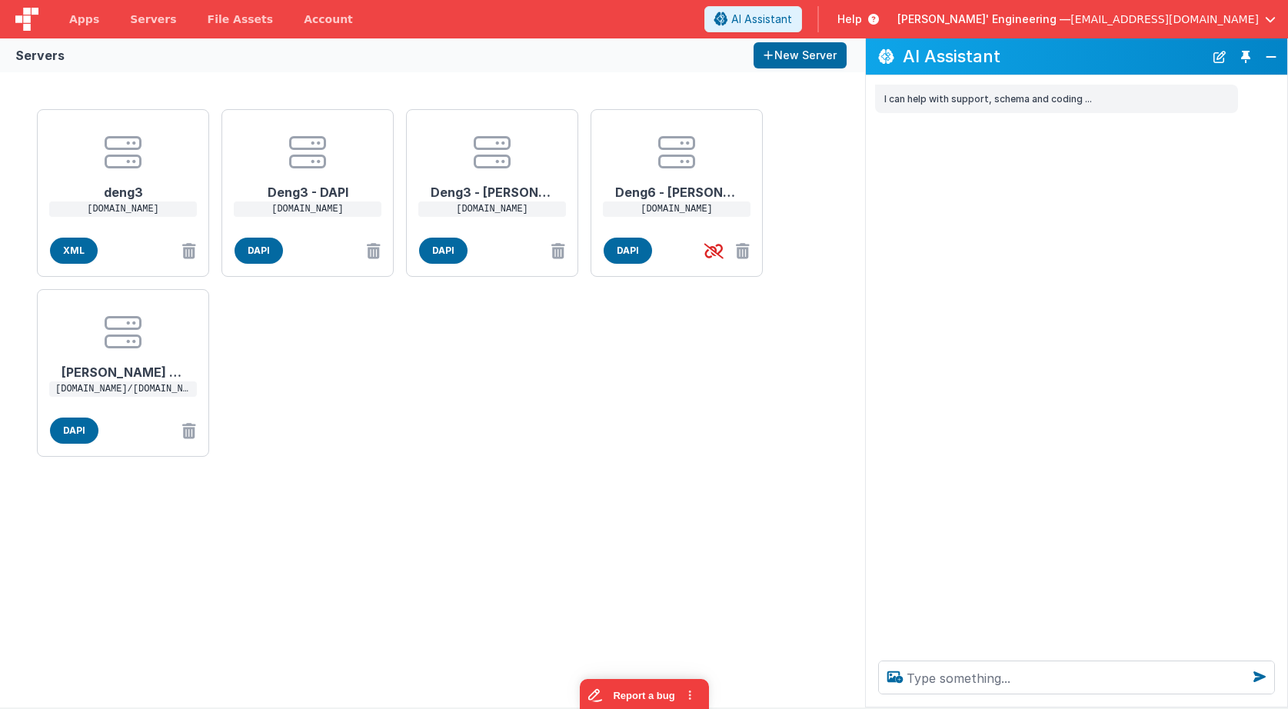
click at [948, 305] on div "I can help with support, schema and coding ..." at bounding box center [1076, 361] width 421 height 573
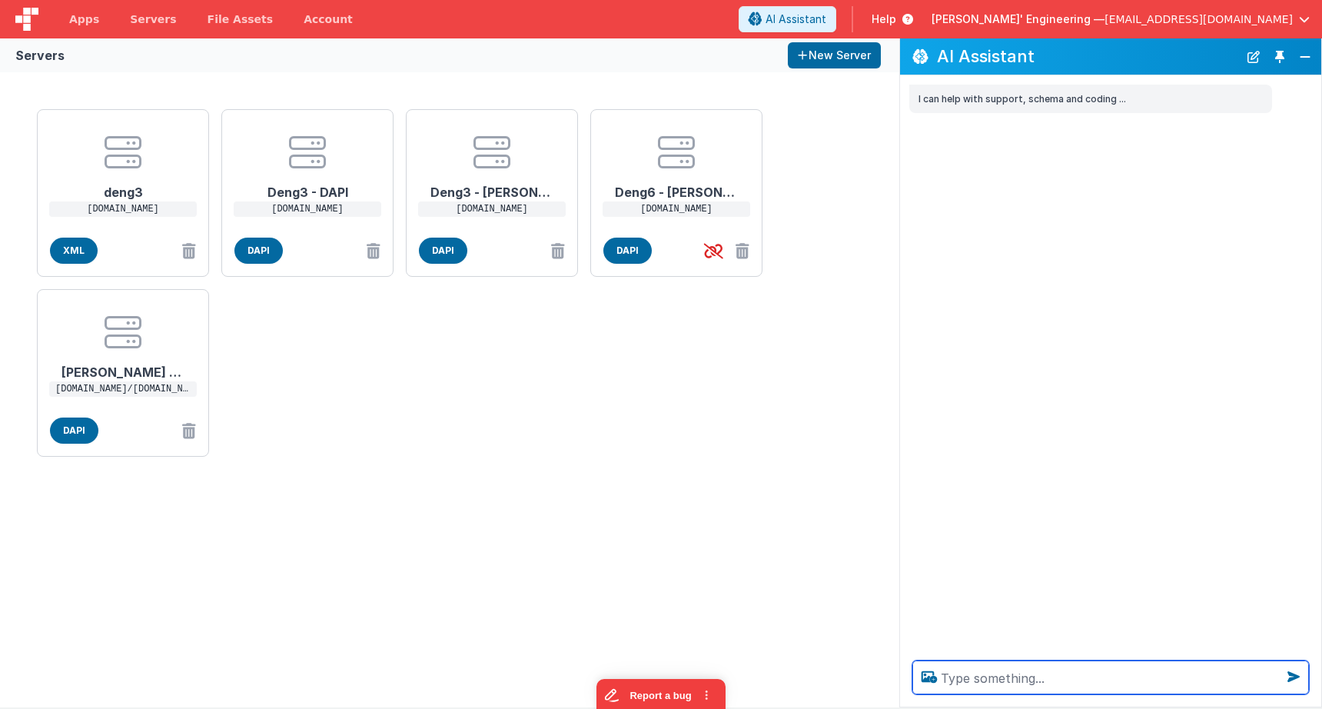
click at [1008, 613] on textarea at bounding box center [1111, 677] width 397 height 34
type textarea "test the hello world tool"
type textarea "hello"
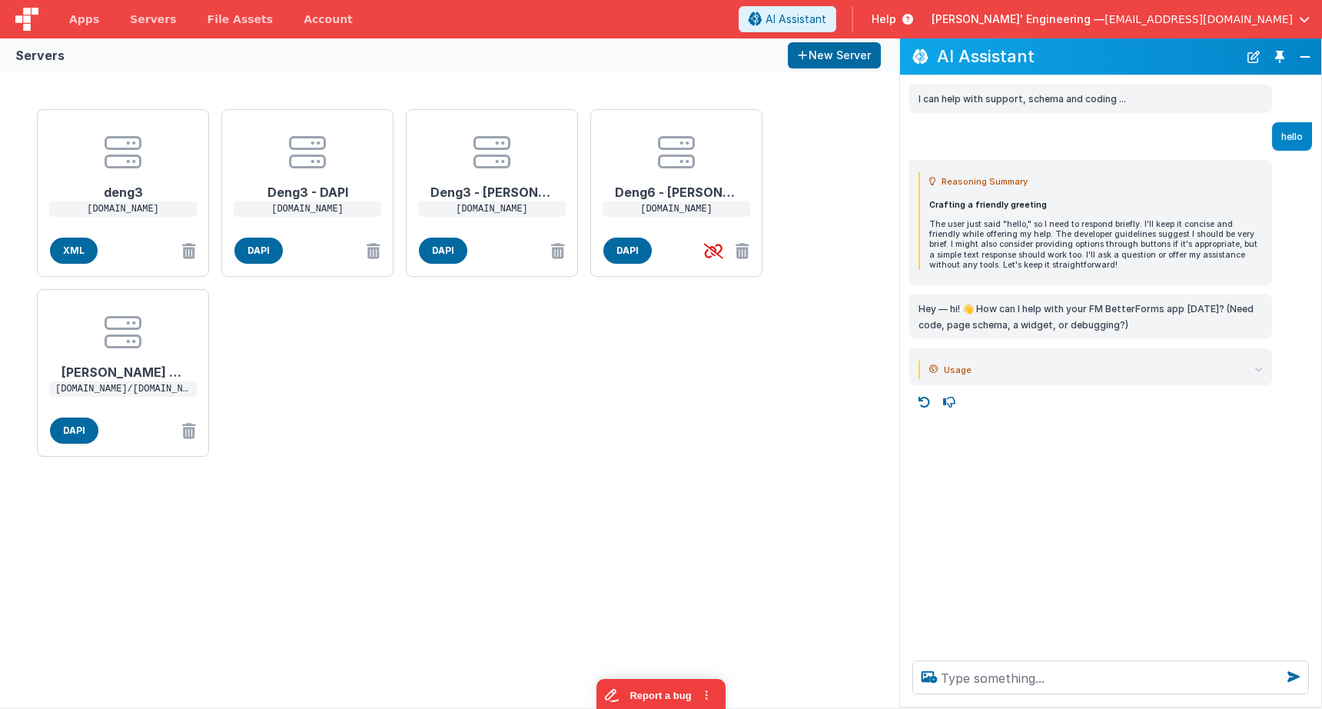
click at [1258, 368] on icon at bounding box center [1259, 369] width 8 height 8
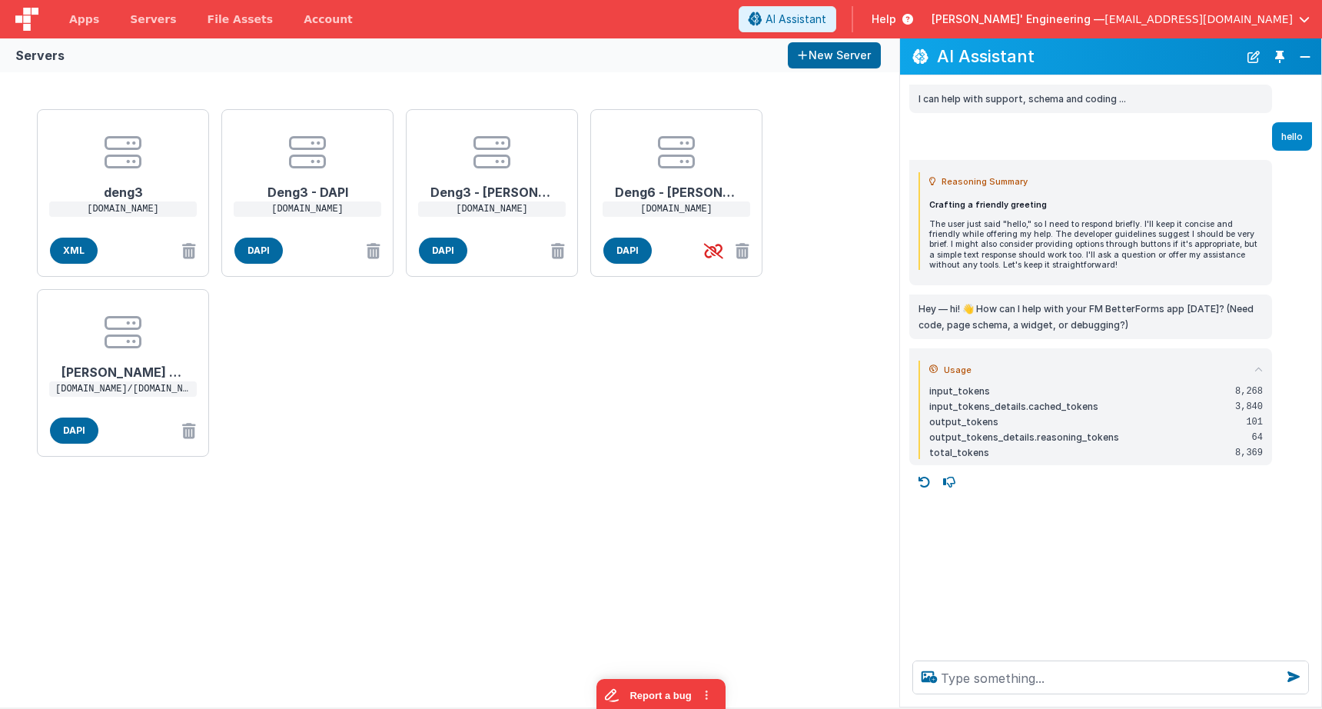
click at [1258, 368] on icon at bounding box center [1259, 369] width 8 height 8
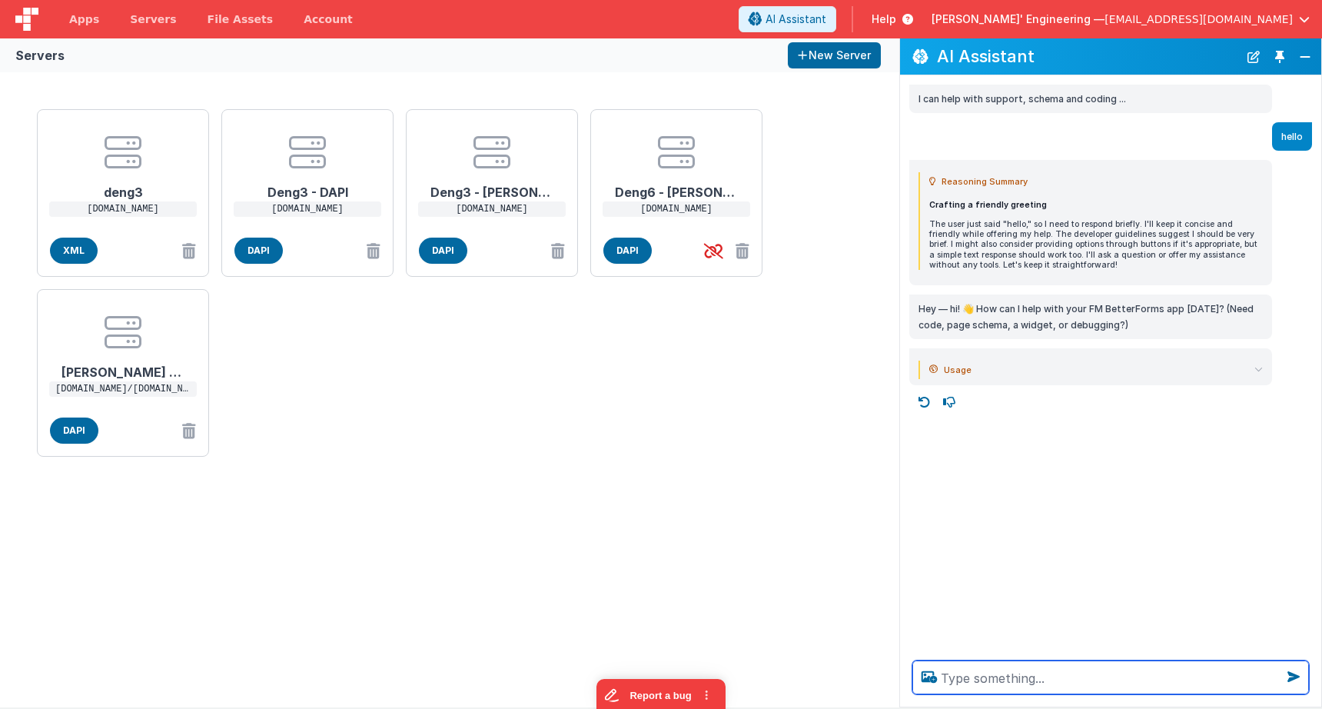
click at [1010, 677] on textarea at bounding box center [1111, 677] width 397 height 34
type textarea "test hello world tool"
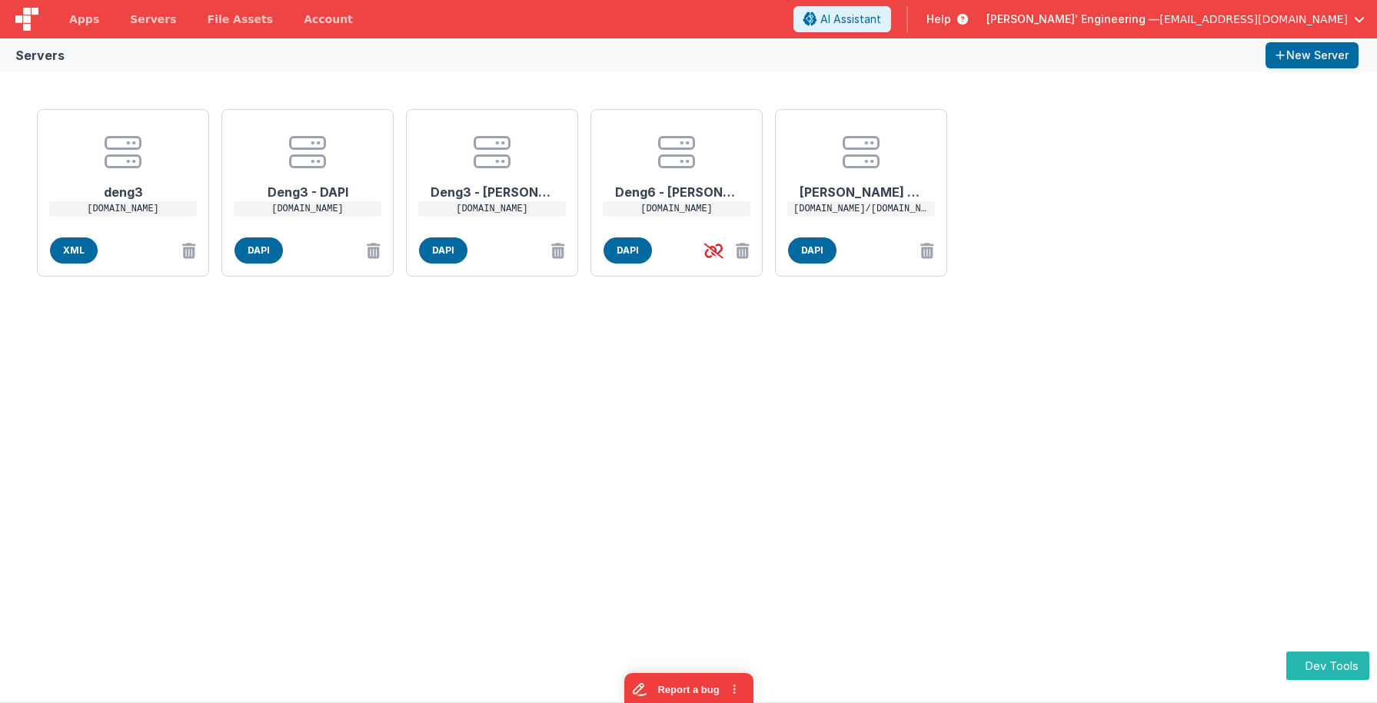
click at [1081, 228] on div "deng3 [DOMAIN_NAME] XML Deng3 - DAPI [DOMAIN_NAME] DAPI Deng3 - [PERSON_NAME] […" at bounding box center [688, 193] width 1315 height 180
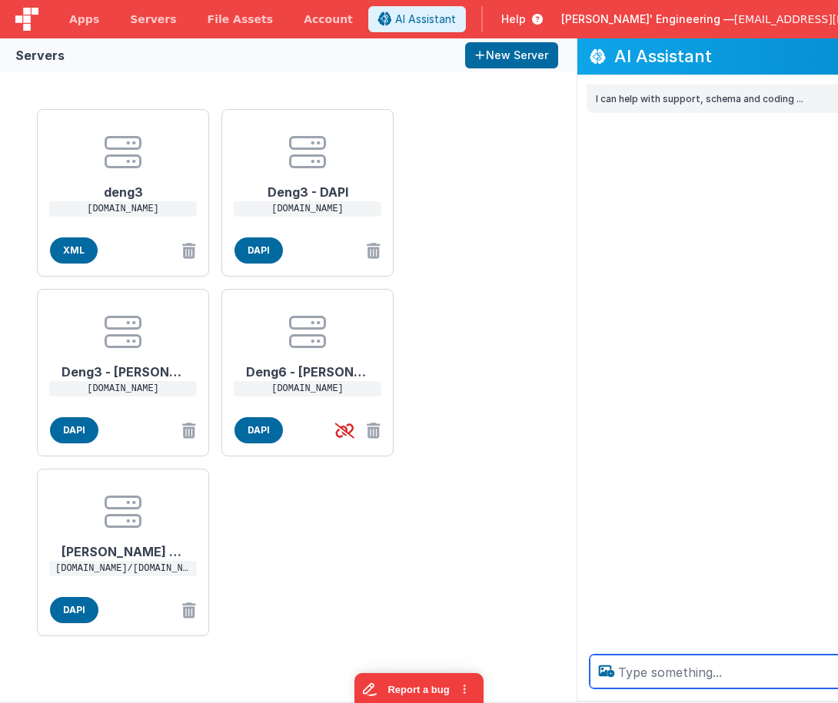
scroll to position [2, 0]
click at [678, 669] on textarea at bounding box center [788, 672] width 397 height 34
type textarea "test"
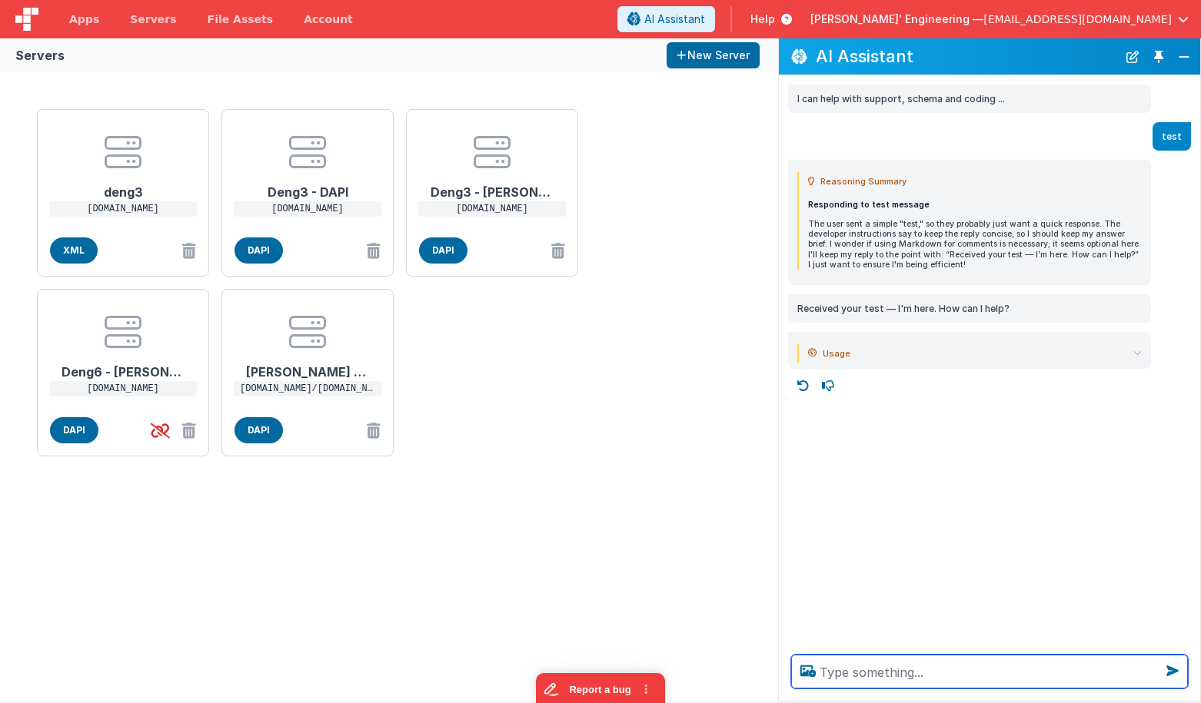
click at [840, 677] on textarea at bounding box center [989, 672] width 397 height 34
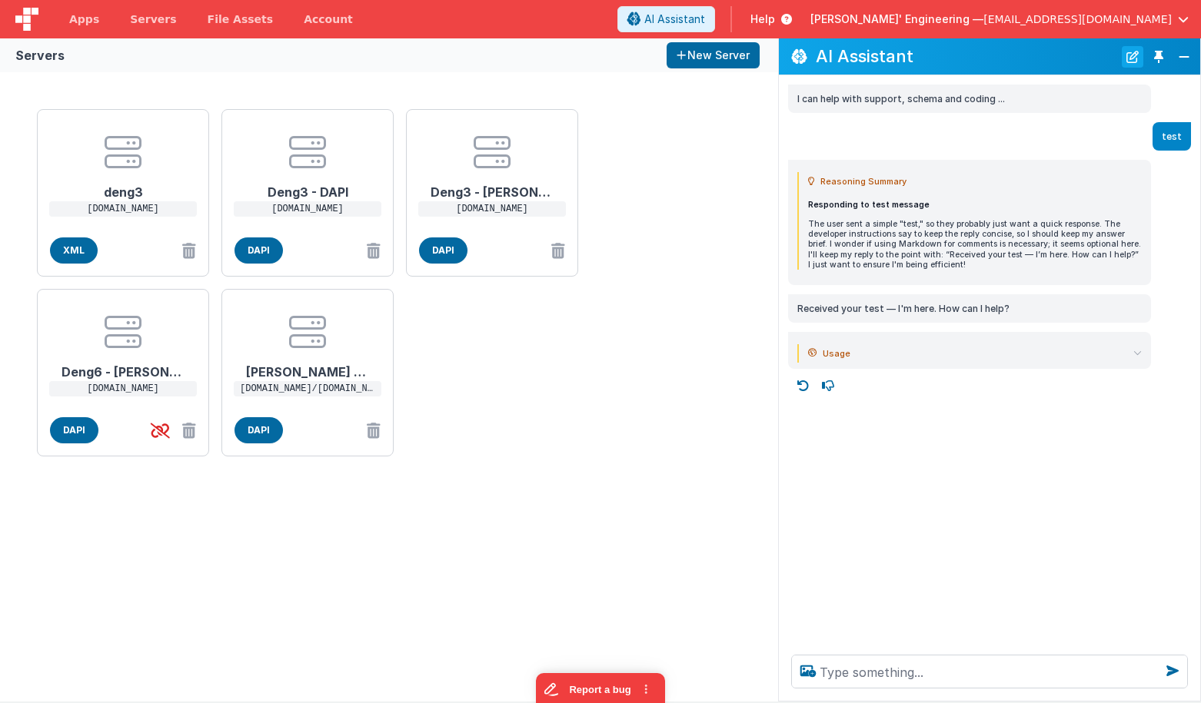
drag, startPoint x: 1132, startPoint y: 58, endPoint x: 1124, endPoint y: 64, distance: 9.4
click at [1132, 58] on button "New Chat" at bounding box center [1133, 57] width 22 height 22
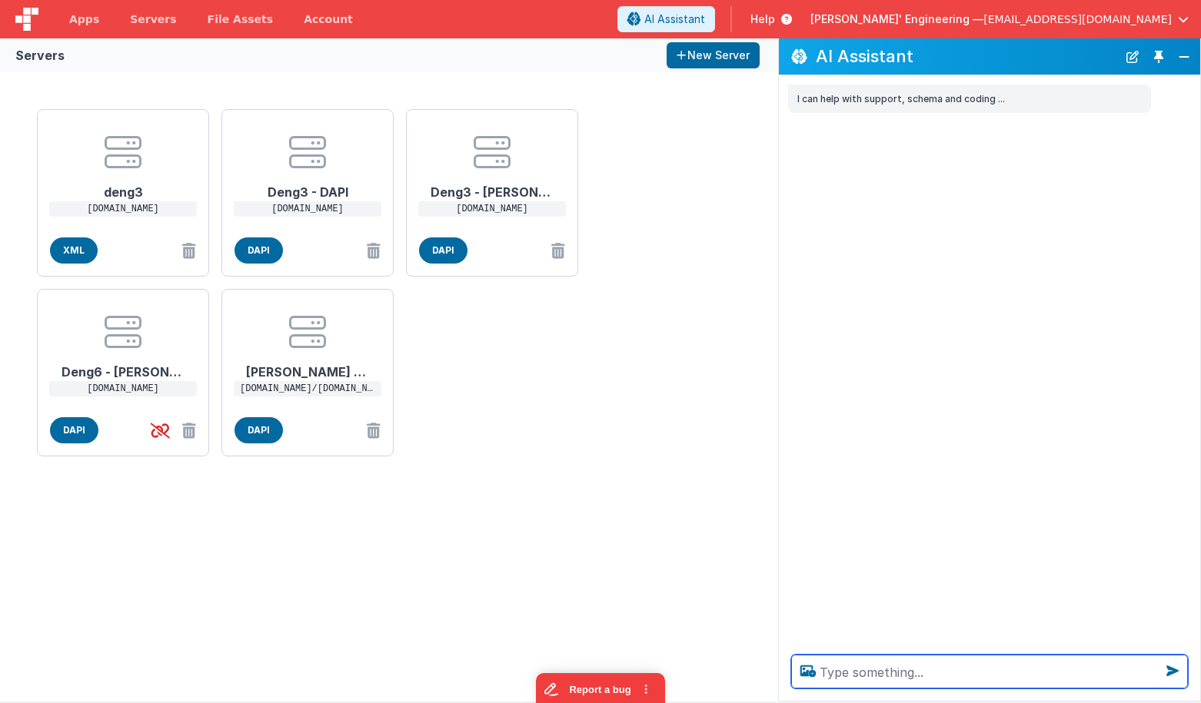
click at [833, 664] on textarea at bounding box center [989, 672] width 397 height 34
type textarea "get a pic of a dog and a pig oc a cat"
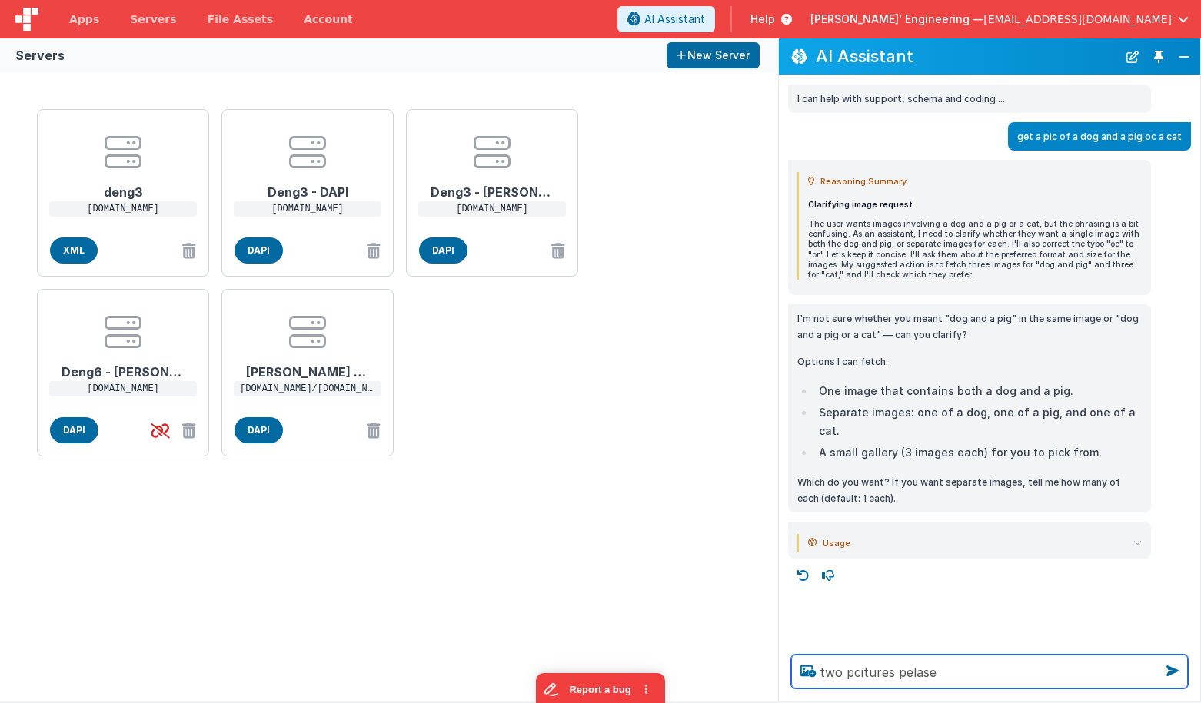
type textarea "two pcitures pelase"
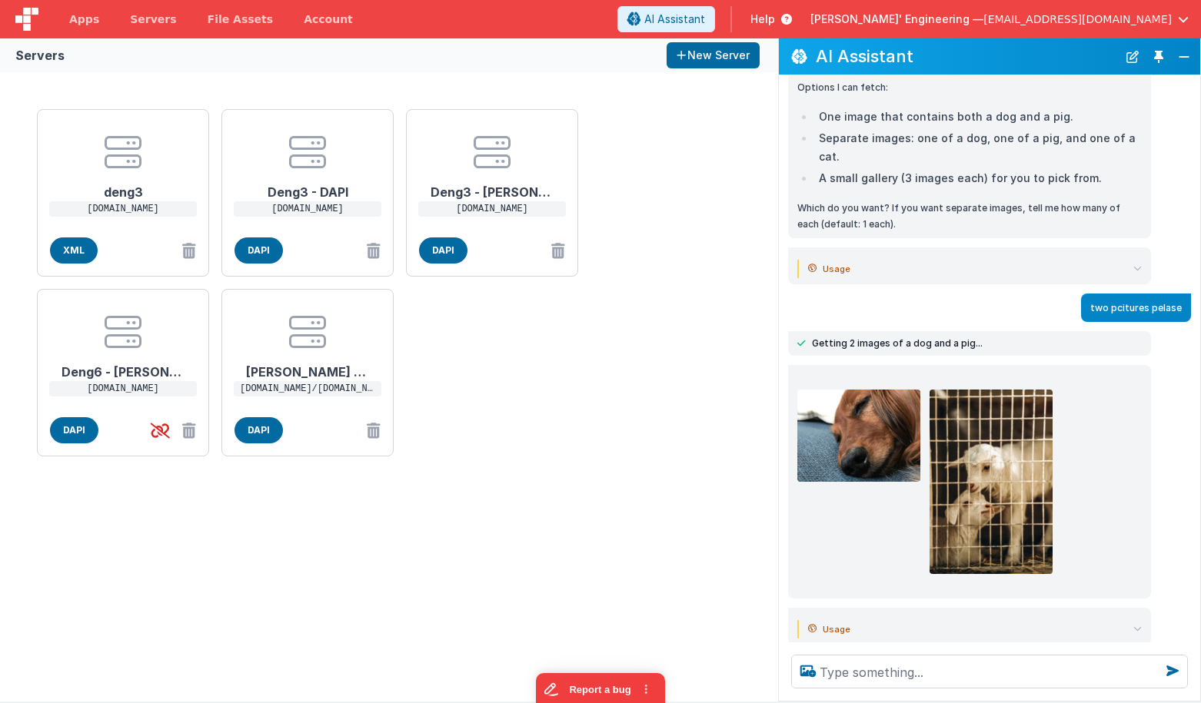
scroll to position [288, 0]
